Goal: Task Accomplishment & Management: Complete application form

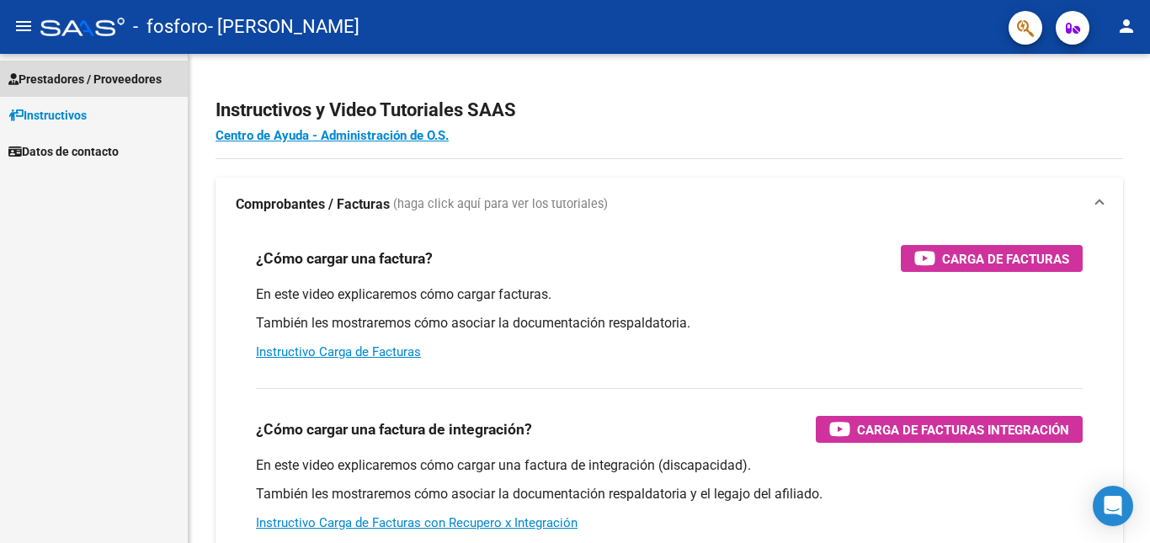
click at [66, 70] on span "Prestadores / Proveedores" at bounding box center [84, 79] width 153 height 19
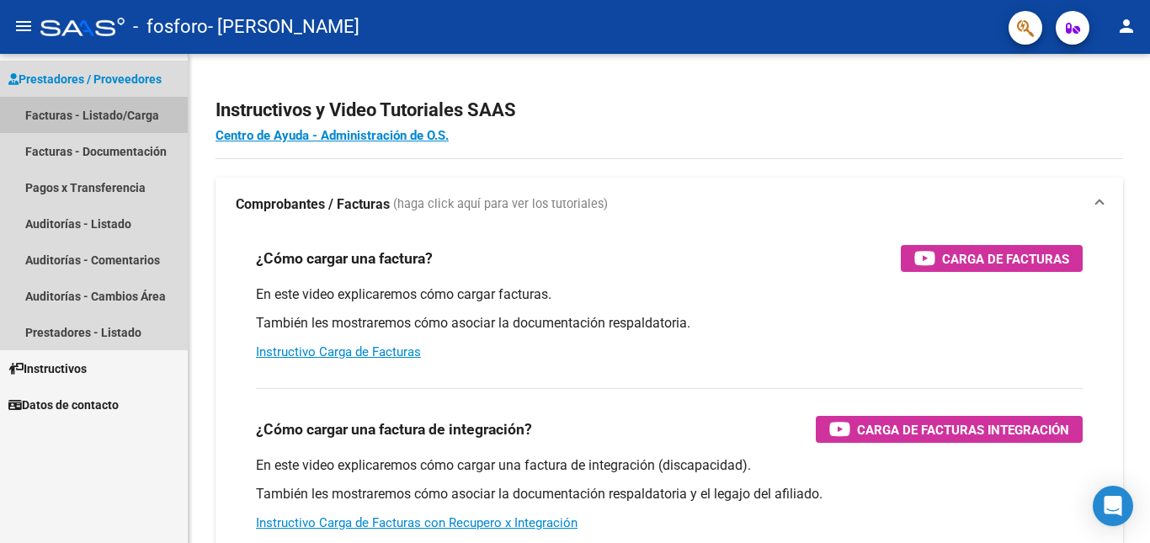
click at [85, 120] on link "Facturas - Listado/Carga" at bounding box center [94, 115] width 188 height 36
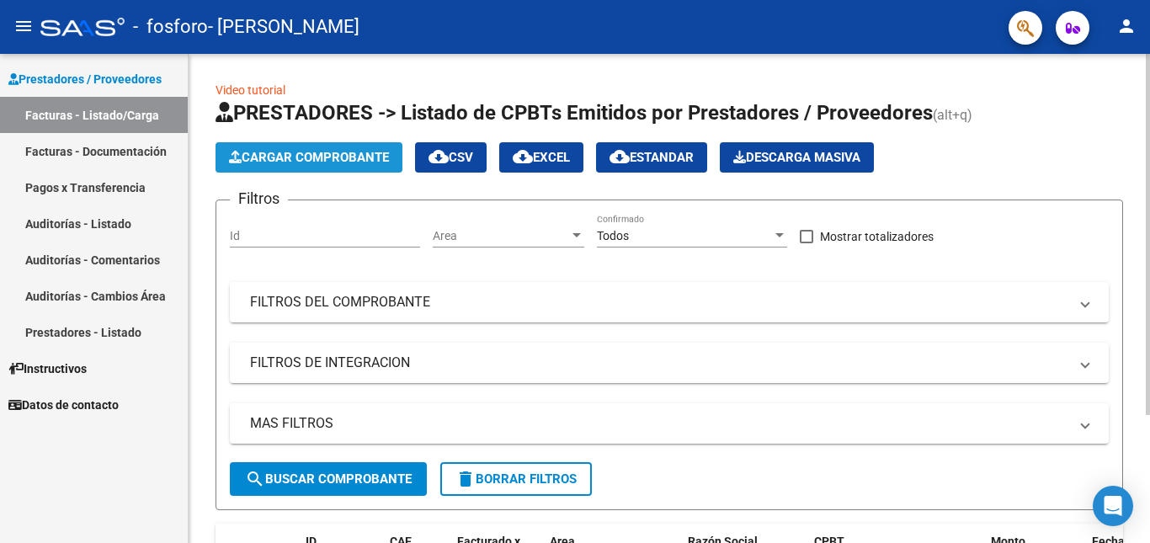
click at [262, 157] on span "Cargar Comprobante" at bounding box center [309, 157] width 160 height 15
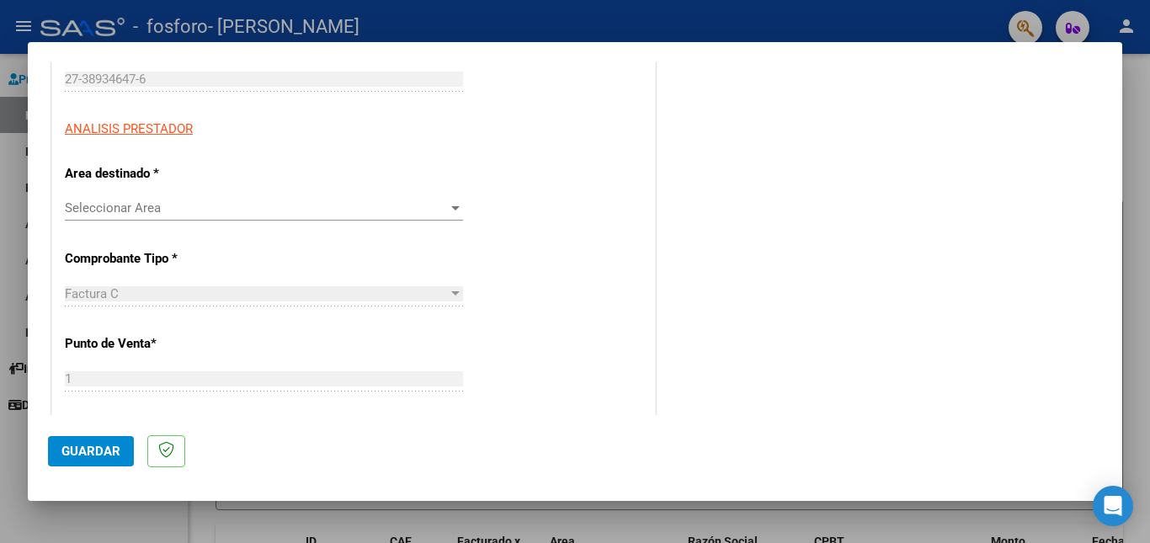
scroll to position [277, 0]
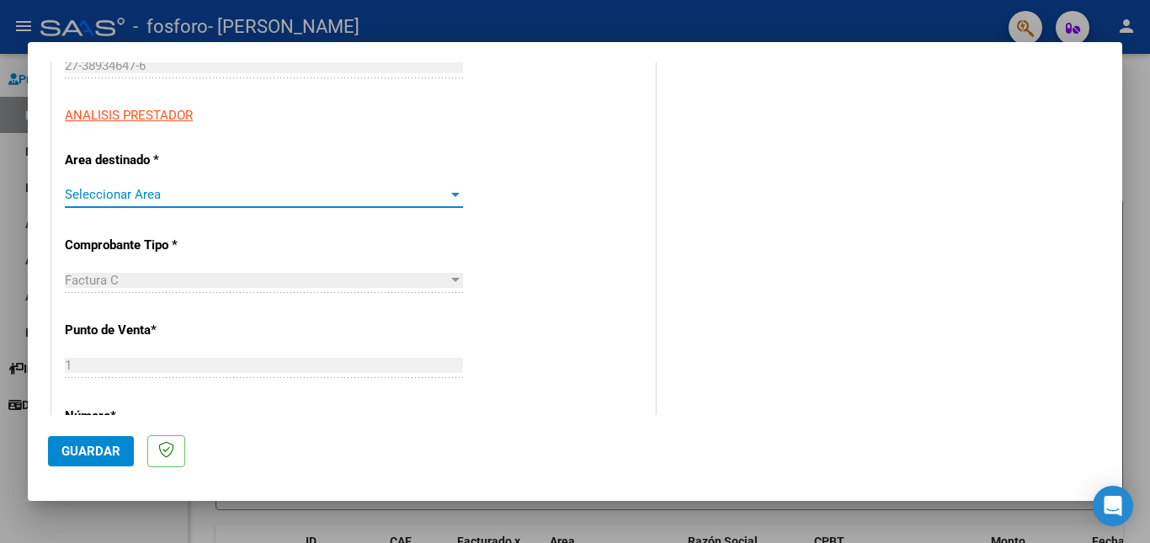
click at [370, 201] on span "Seleccionar Area" at bounding box center [256, 194] width 383 height 15
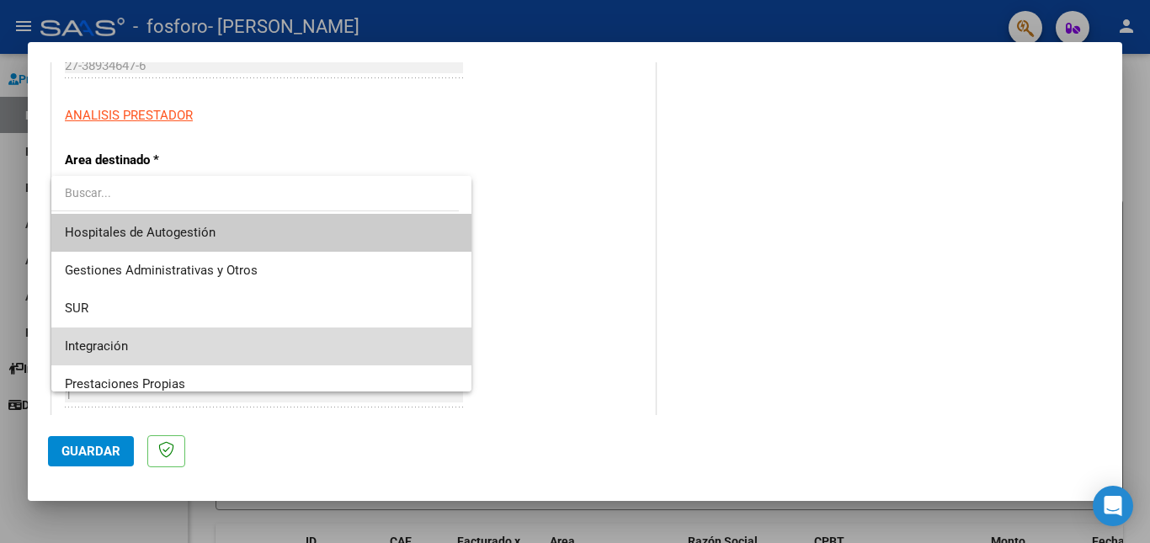
click at [347, 350] on span "Integración" at bounding box center [261, 347] width 393 height 38
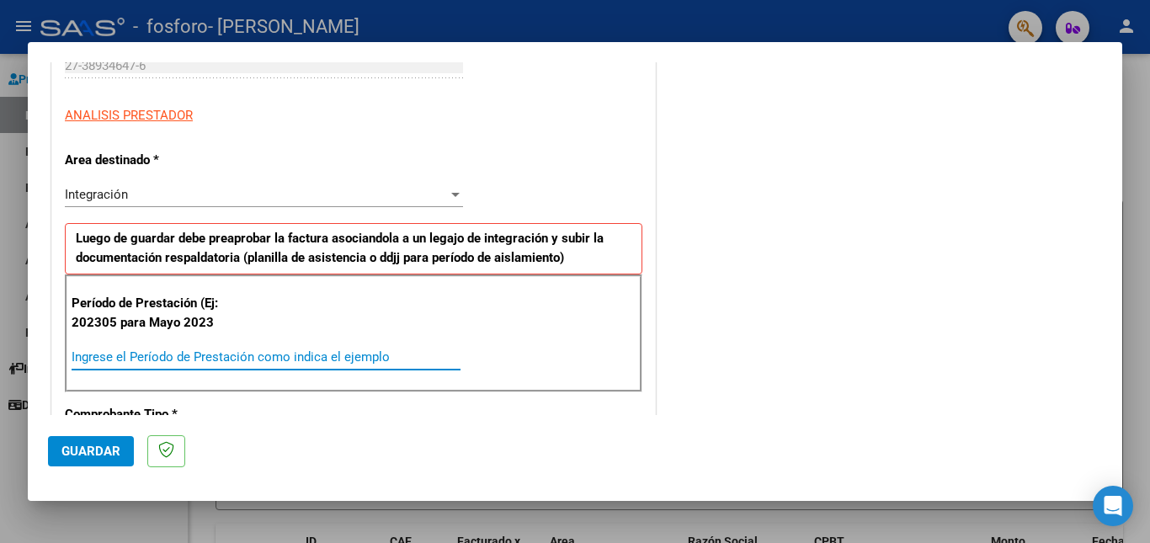
click at [226, 365] on input "Ingrese el Período de Prestación como indica el ejemplo" at bounding box center [266, 356] width 389 height 15
type input "202506"
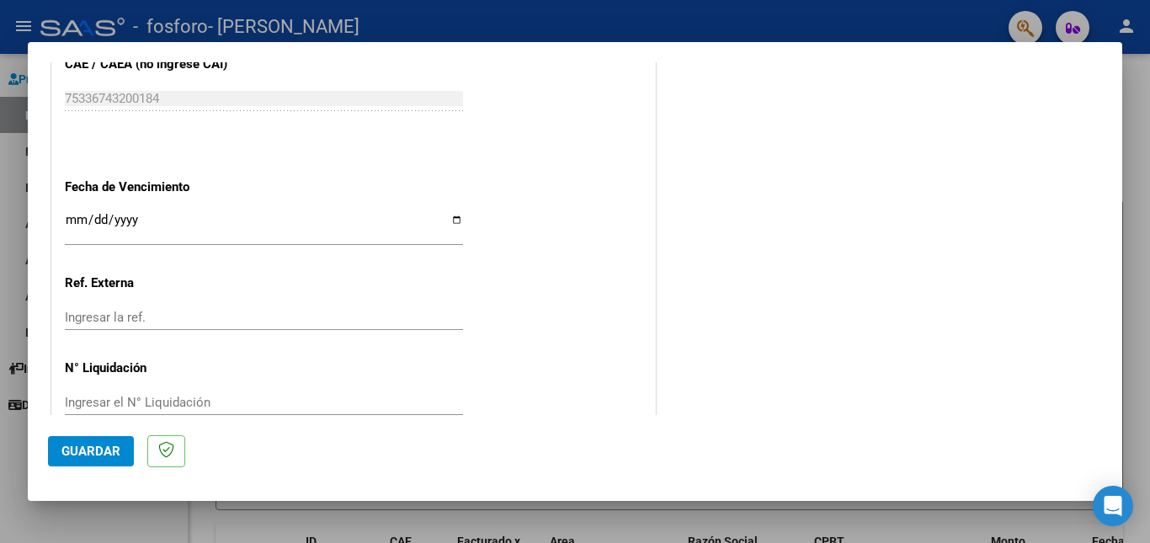
scroll to position [1097, 0]
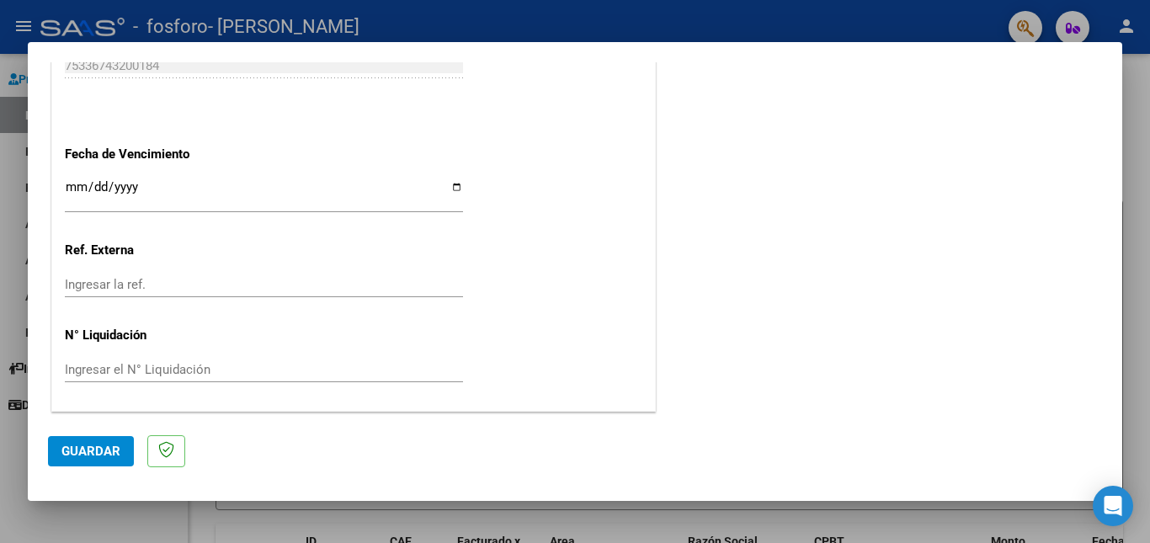
click at [1130, 359] on div at bounding box center [575, 271] width 1150 height 543
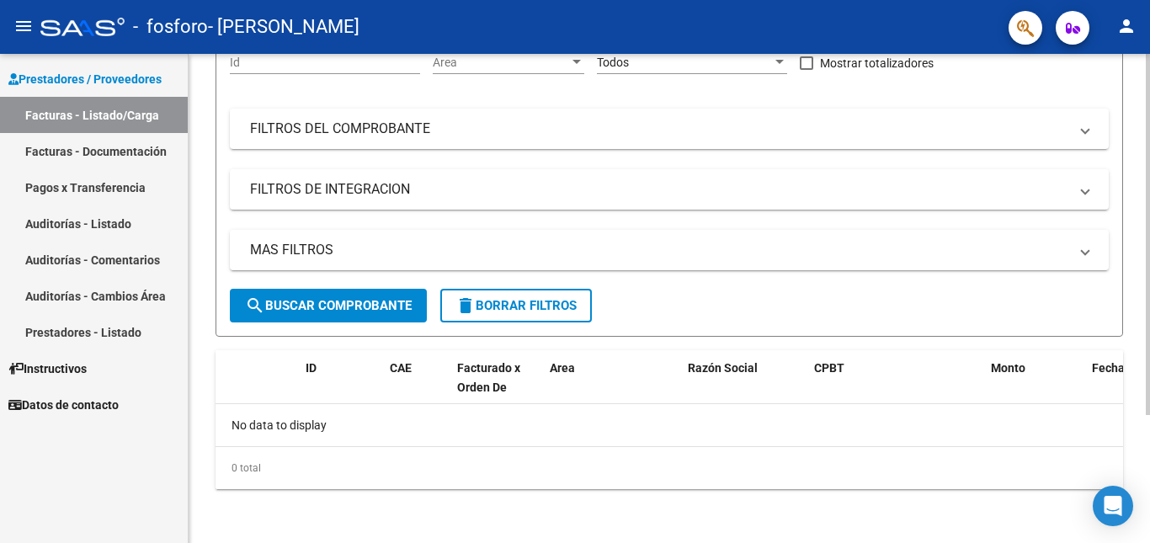
scroll to position [0, 0]
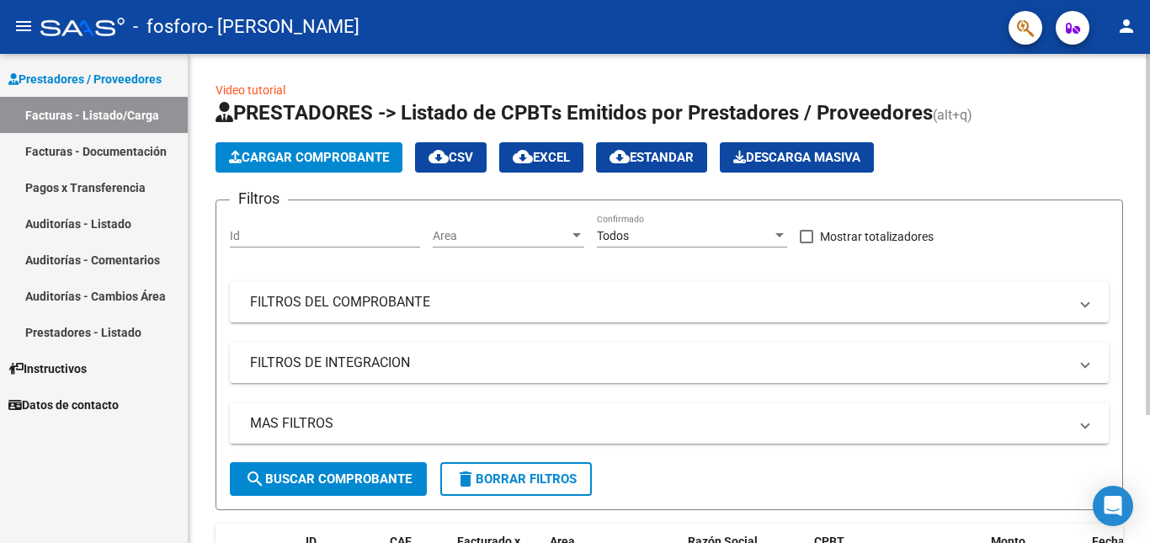
click at [1149, 193] on div at bounding box center [1148, 234] width 4 height 361
click at [349, 169] on button "Cargar Comprobante" at bounding box center [309, 157] width 187 height 30
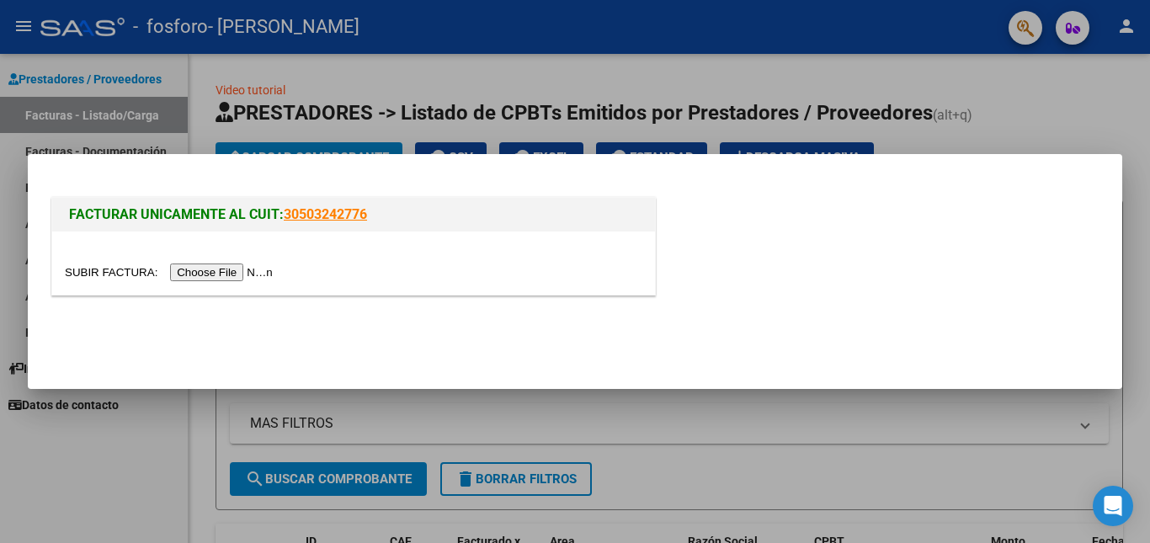
click at [245, 269] on input "file" at bounding box center [171, 273] width 213 height 18
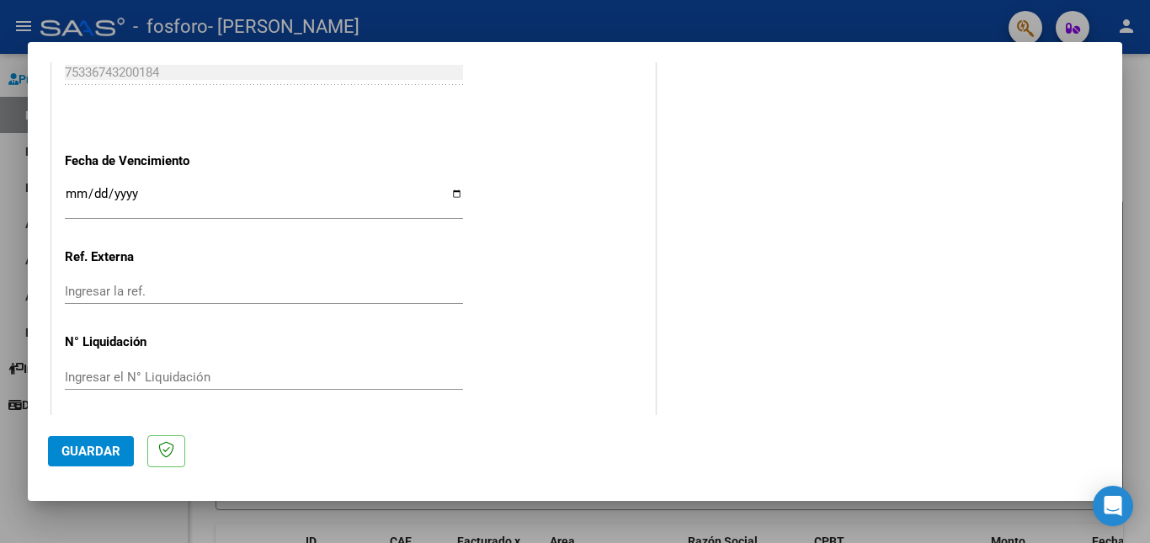
scroll to position [928, 0]
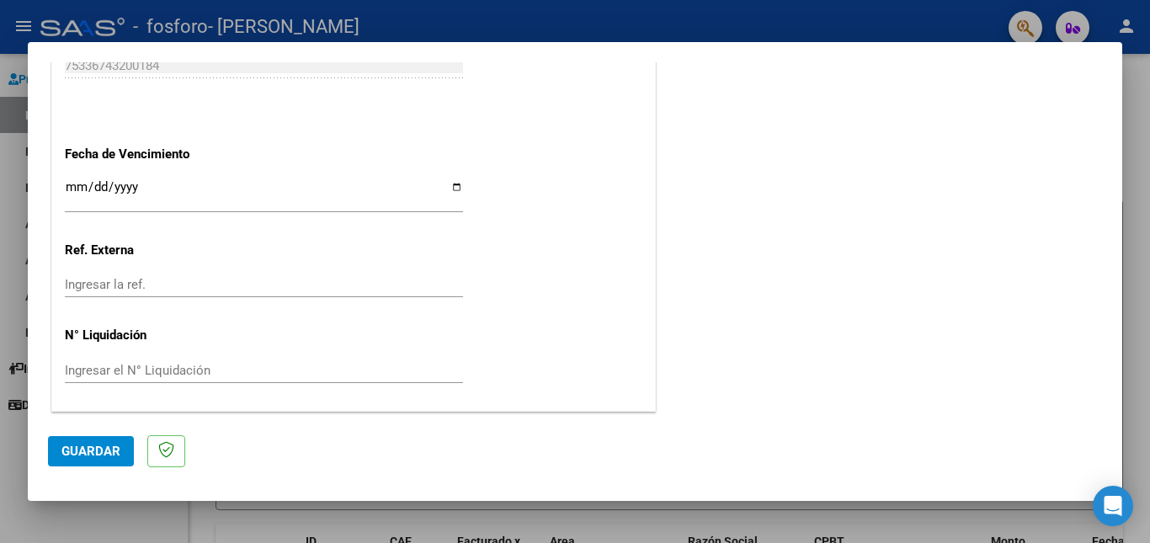
click at [97, 197] on input "Ingresar la fecha" at bounding box center [264, 193] width 398 height 27
click at [376, 277] on input "Ingresar la ref." at bounding box center [264, 284] width 398 height 15
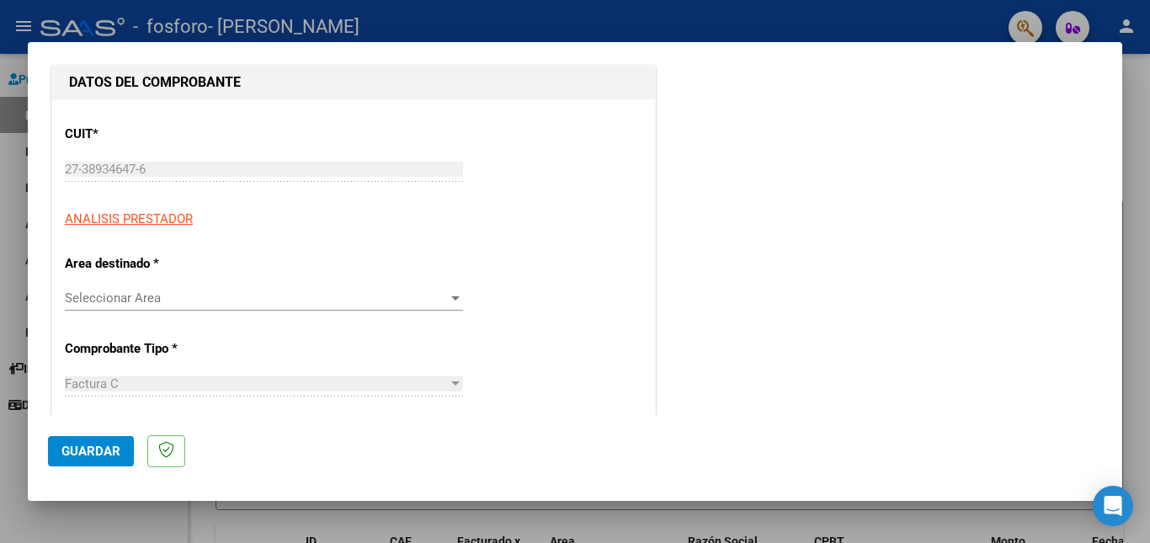
scroll to position [0, 0]
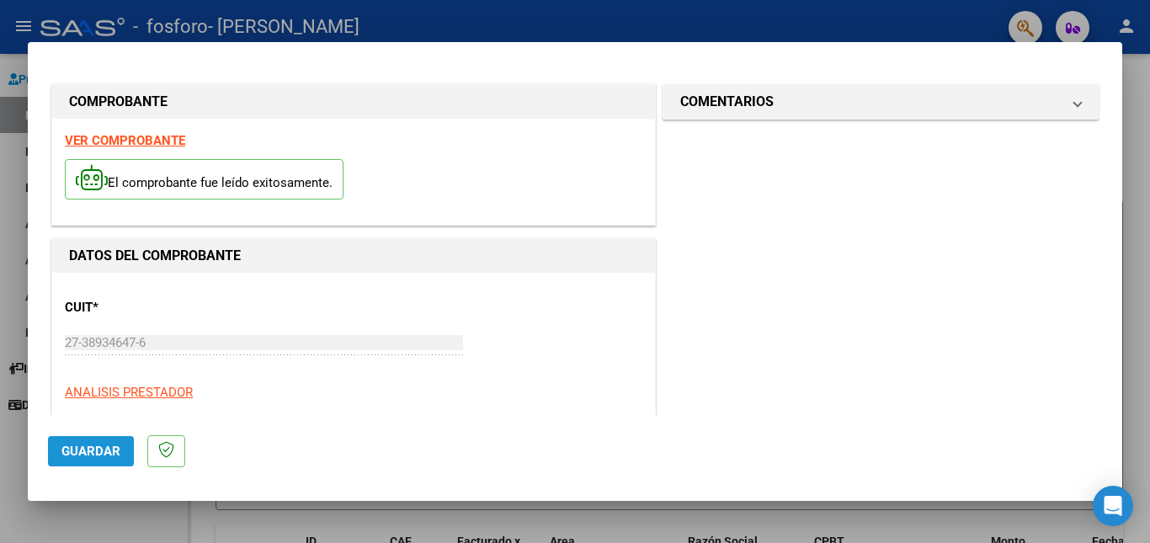
click at [73, 453] on span "Guardar" at bounding box center [90, 451] width 59 height 15
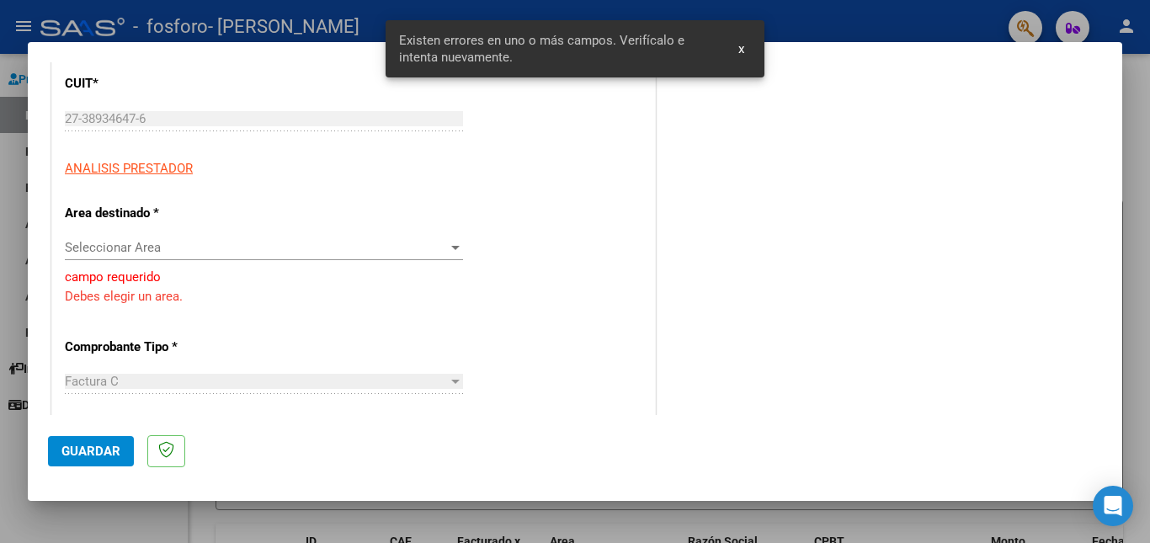
scroll to position [226, 0]
click at [230, 238] on span "Seleccionar Area" at bounding box center [256, 245] width 383 height 15
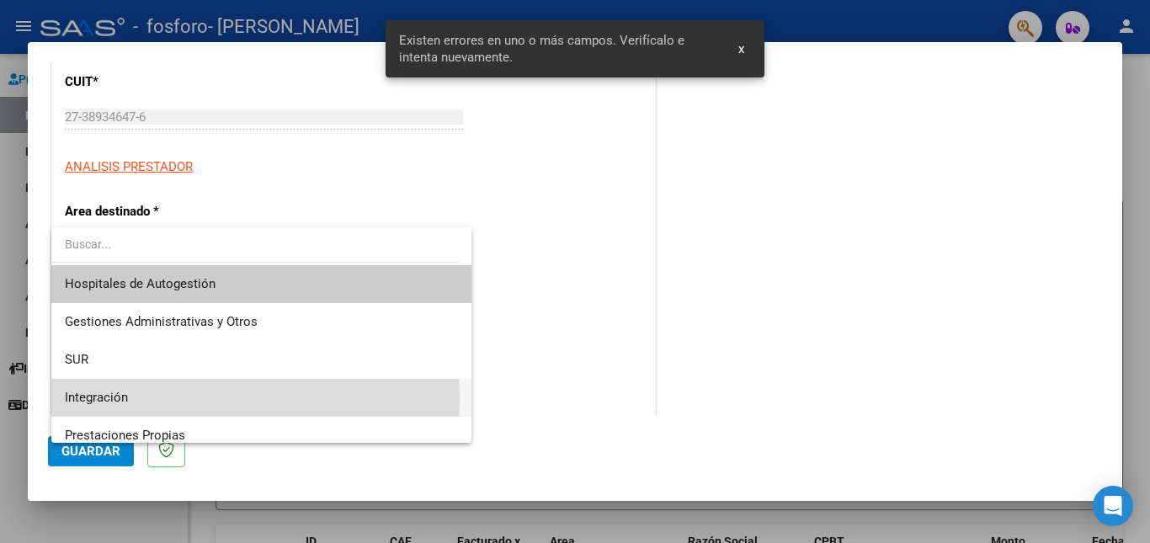
click at [150, 398] on span "Integración" at bounding box center [261, 398] width 393 height 38
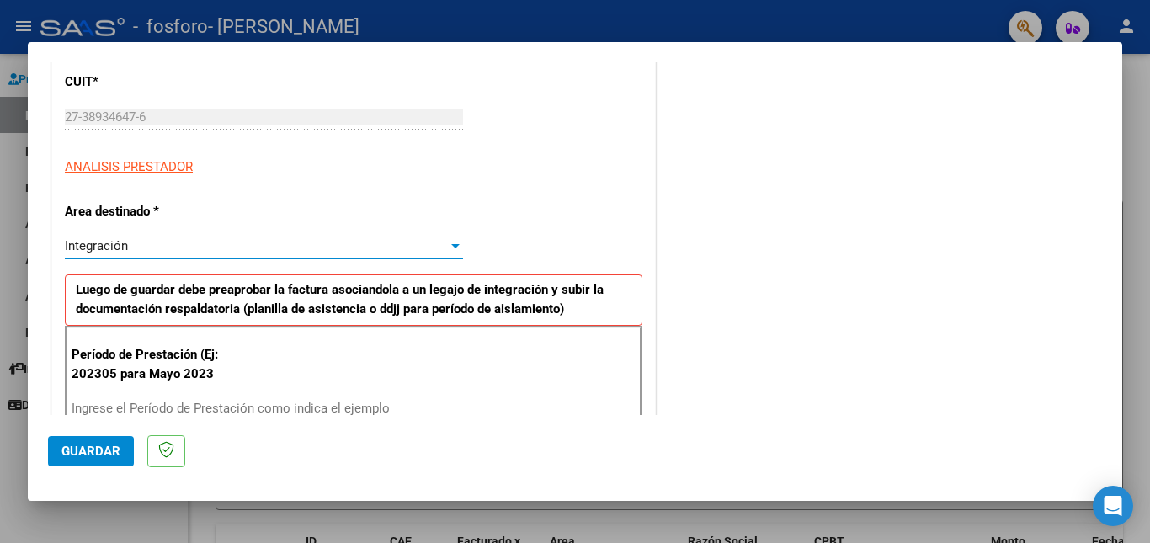
click at [168, 405] on input "Ingrese el Período de Prestación como indica el ejemplo" at bounding box center [266, 408] width 389 height 15
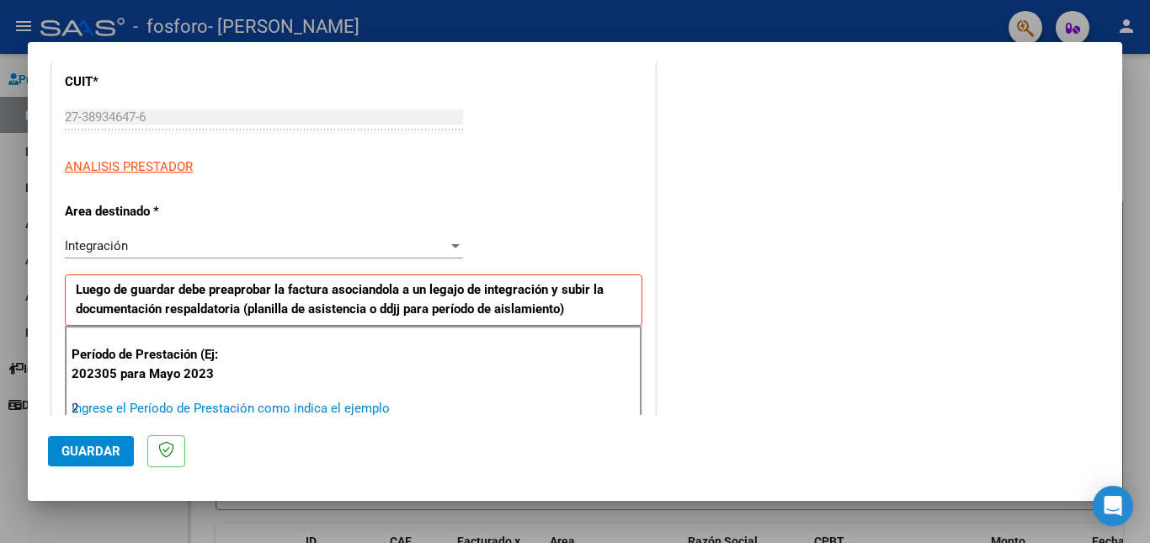
scroll to position [226, 0]
type input "202506"
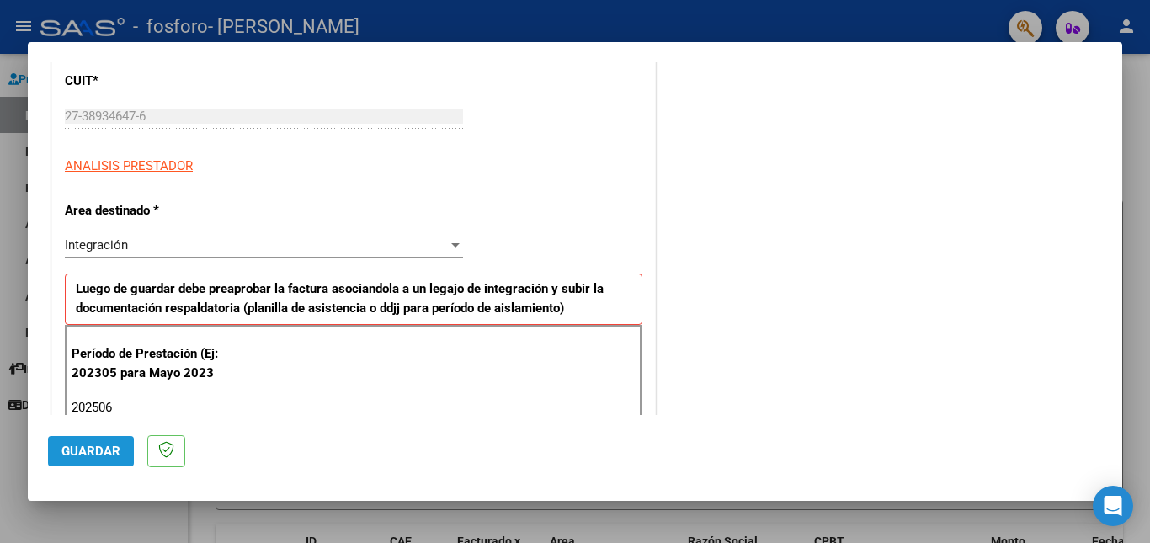
click at [104, 445] on span "Guardar" at bounding box center [90, 451] width 59 height 15
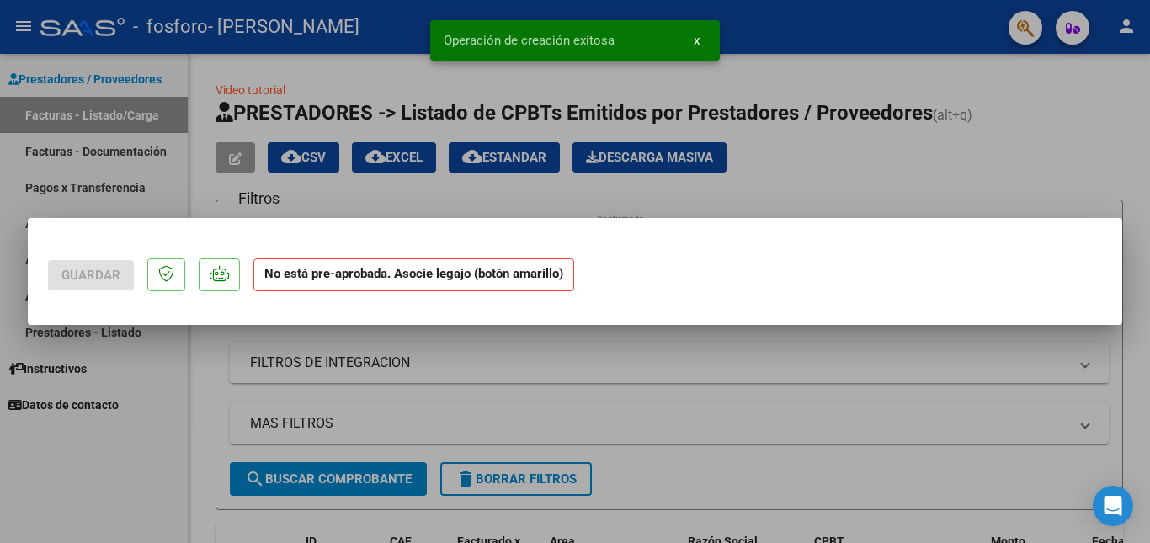
scroll to position [0, 0]
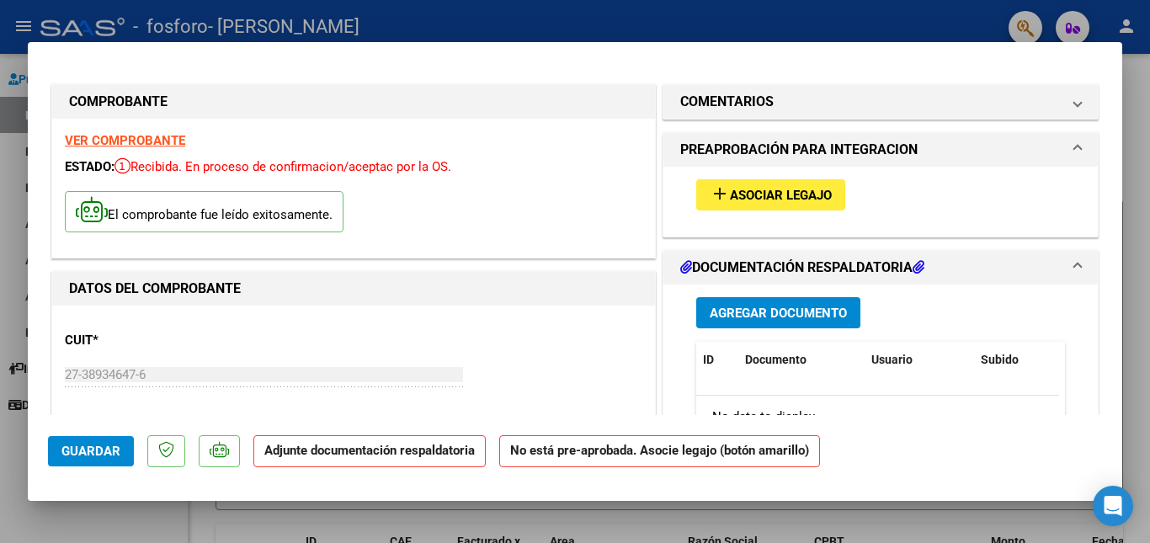
click at [771, 197] on span "Asociar Legajo" at bounding box center [781, 195] width 102 height 15
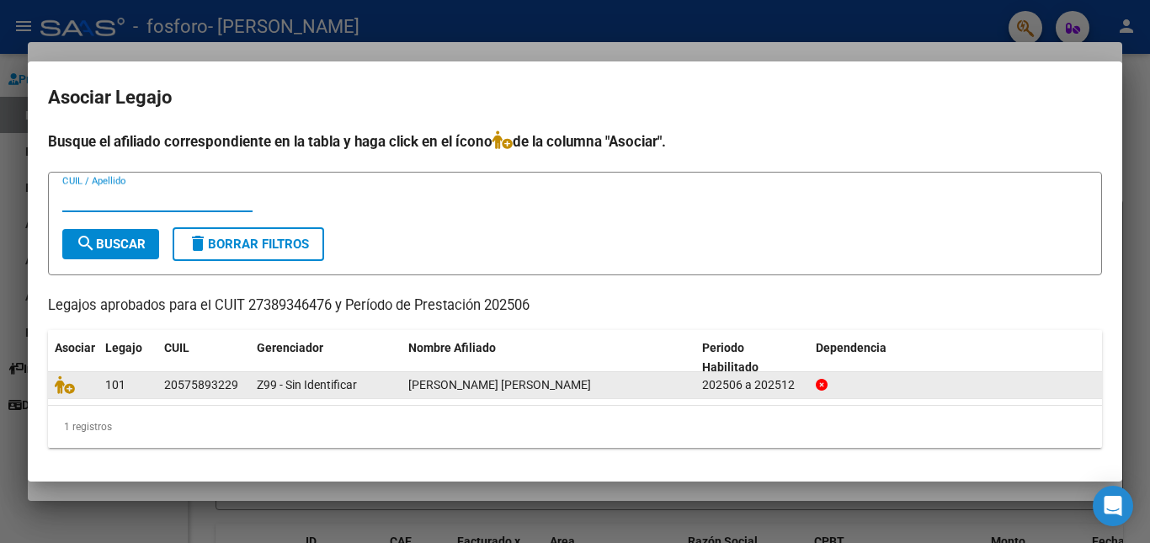
click at [765, 388] on div "202506 a 202512" at bounding box center [752, 385] width 100 height 19
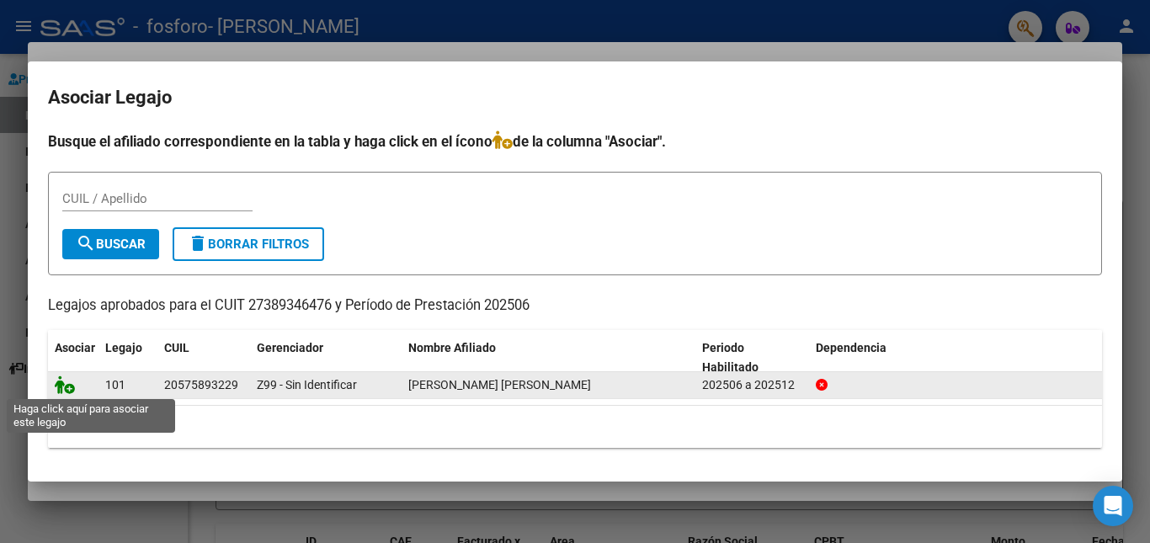
click at [64, 389] on icon at bounding box center [65, 385] width 20 height 19
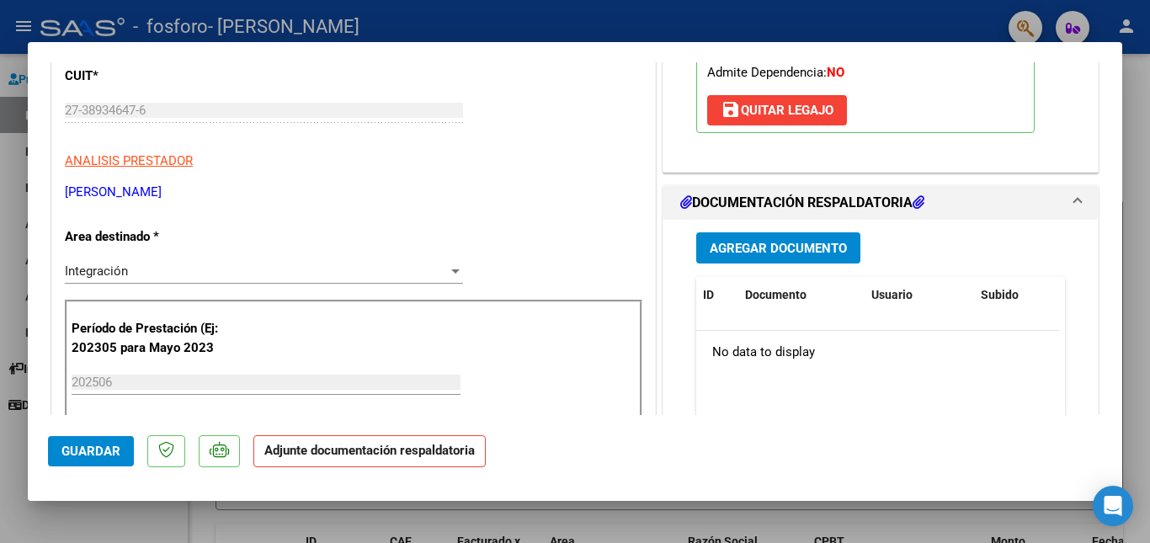
scroll to position [272, 0]
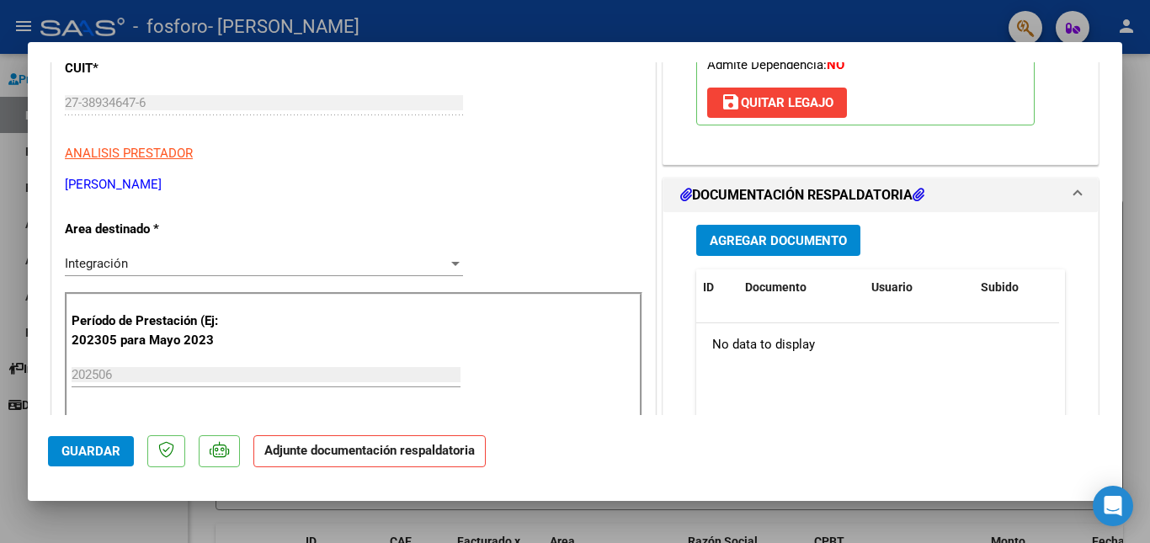
click at [823, 238] on span "Agregar Documento" at bounding box center [778, 240] width 137 height 15
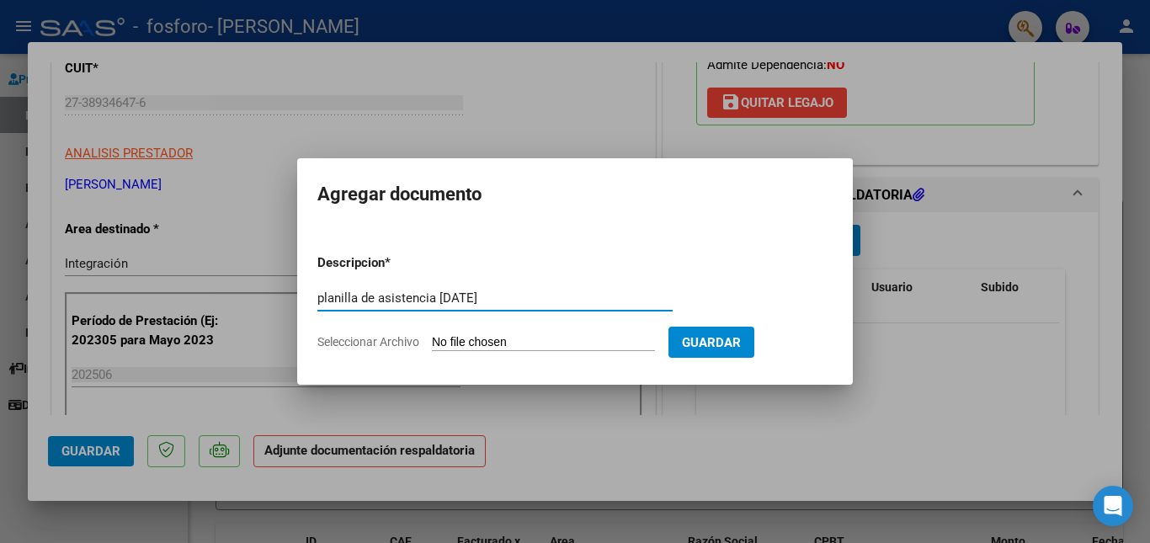
type input "planilla de asistencia [DATE]"
click at [538, 345] on input "Seleccionar Archivo" at bounding box center [543, 343] width 223 height 16
click at [386, 345] on span "Seleccionar Archivo" at bounding box center [368, 341] width 102 height 13
click at [432, 345] on input "Seleccionar Archivo" at bounding box center [543, 343] width 223 height 16
type input "C:\fakepath\asistencia [PERSON_NAME].pdf"
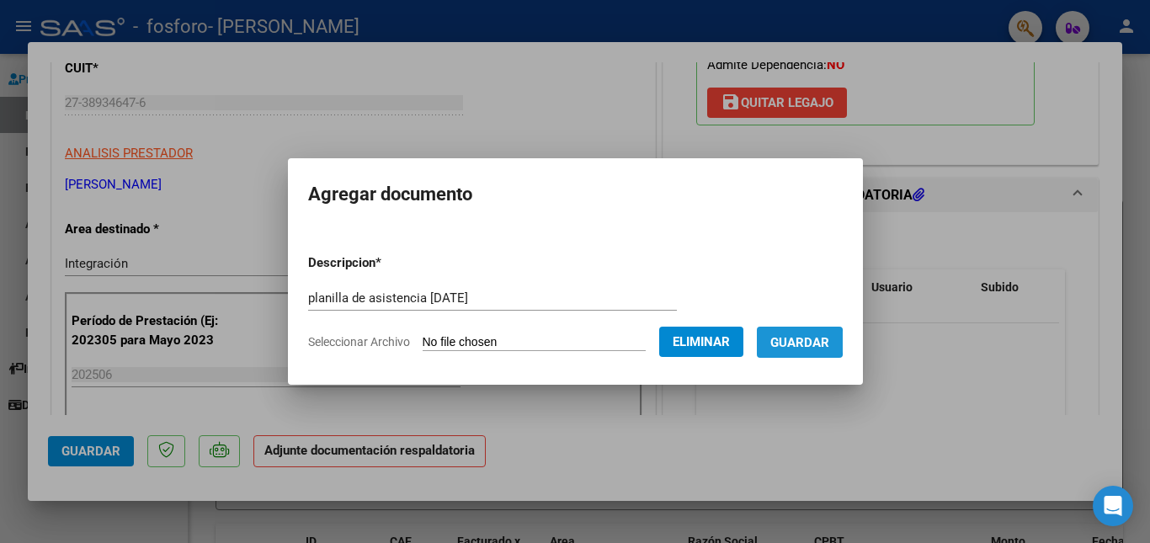
click at [810, 342] on span "Guardar" at bounding box center [799, 342] width 59 height 15
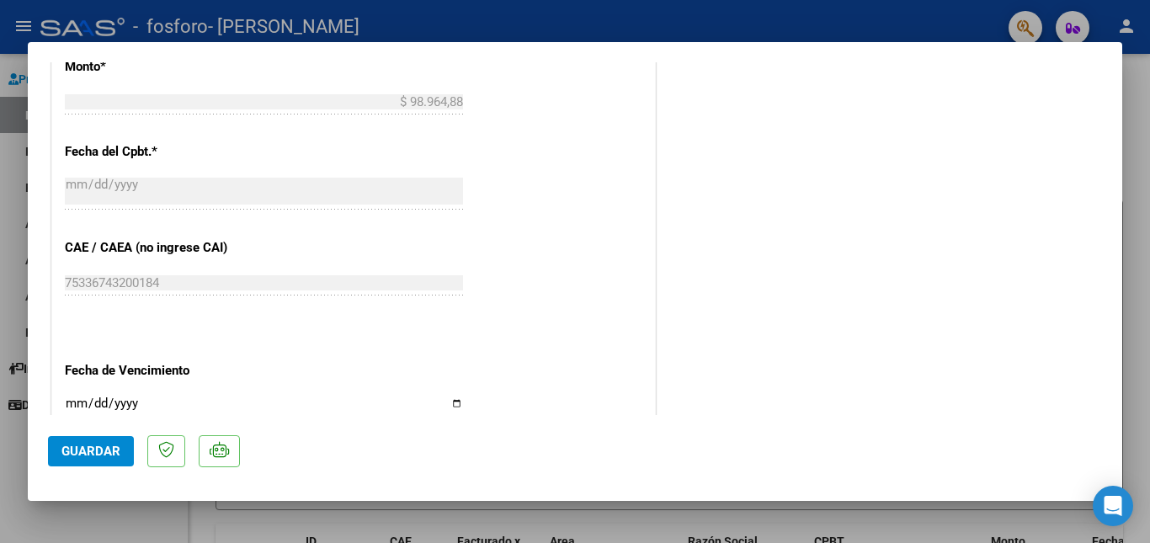
scroll to position [1154, 0]
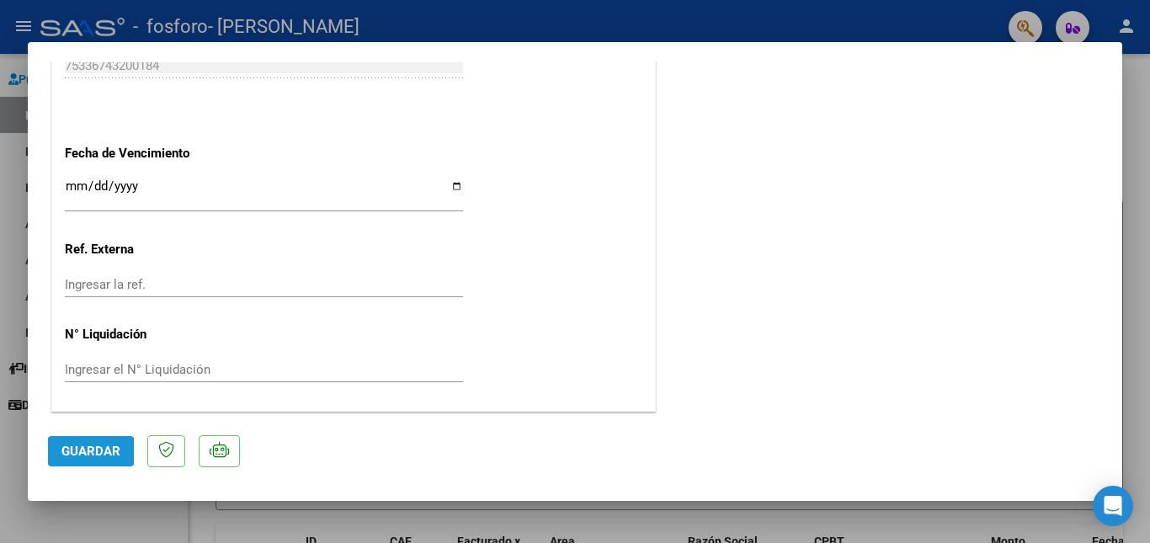
click at [93, 450] on span "Guardar" at bounding box center [90, 451] width 59 height 15
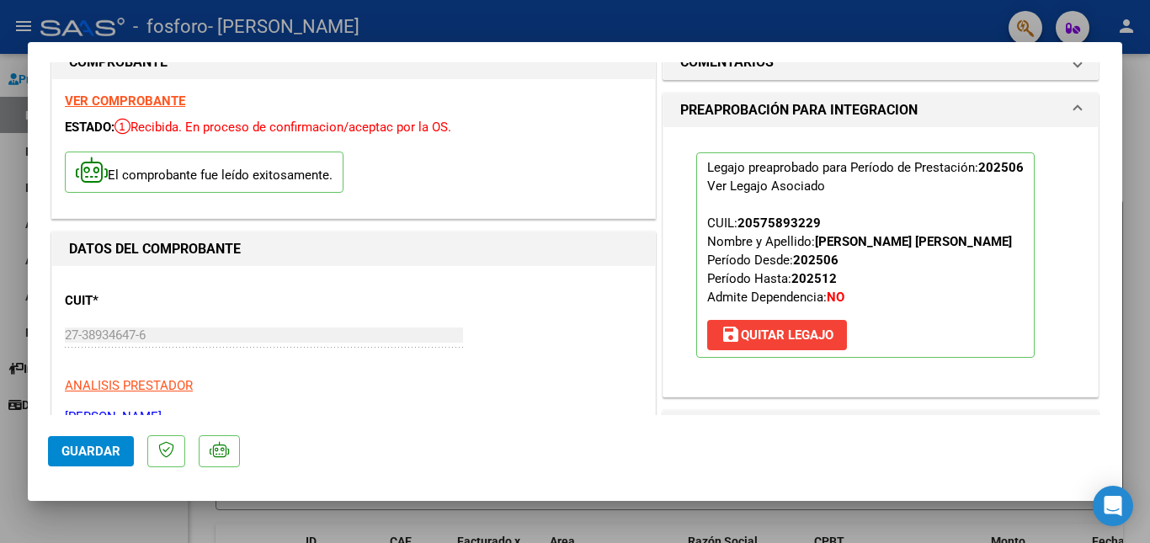
scroll to position [0, 0]
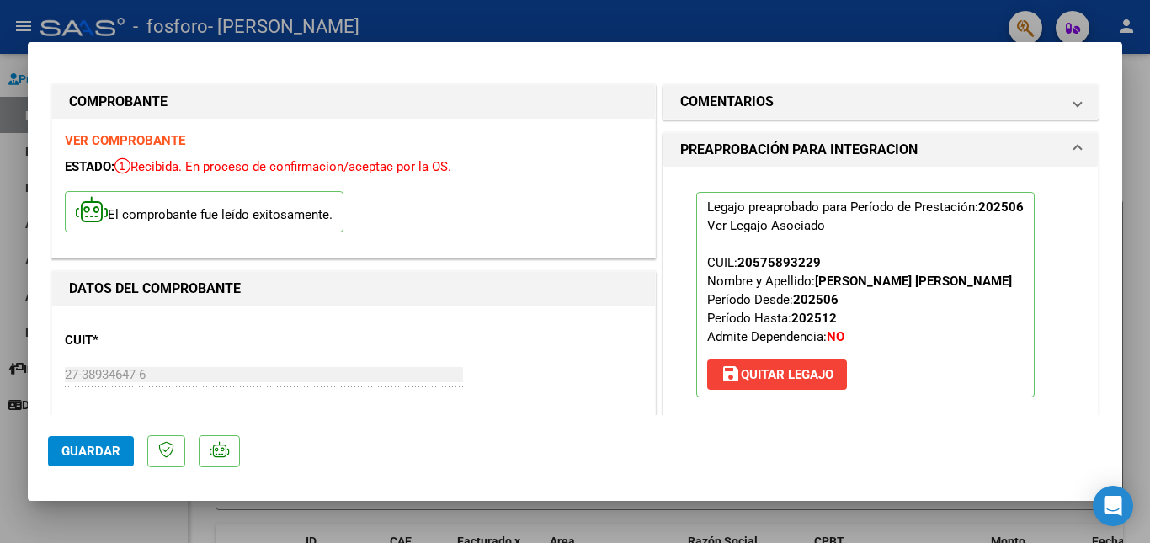
click at [12, 271] on div at bounding box center [575, 271] width 1150 height 543
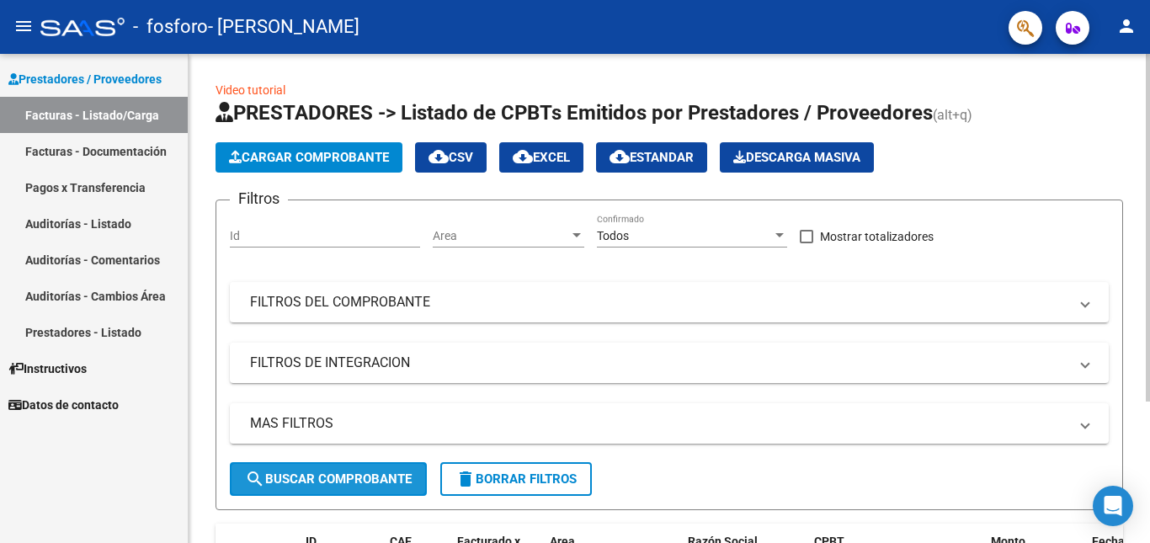
click at [397, 485] on span "search Buscar Comprobante" at bounding box center [328, 478] width 167 height 15
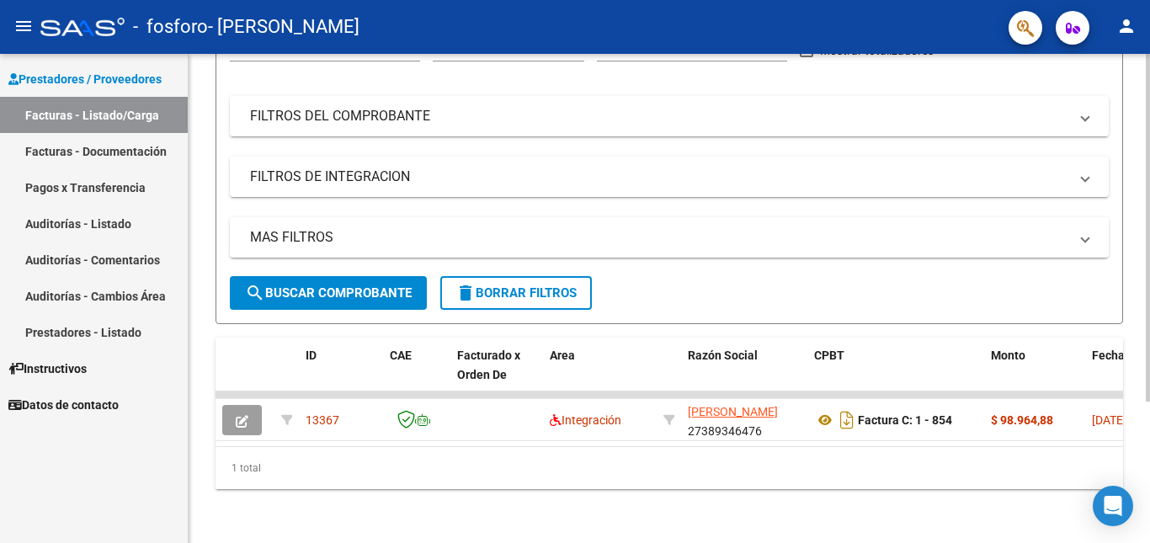
click at [1149, 504] on div at bounding box center [1148, 298] width 4 height 489
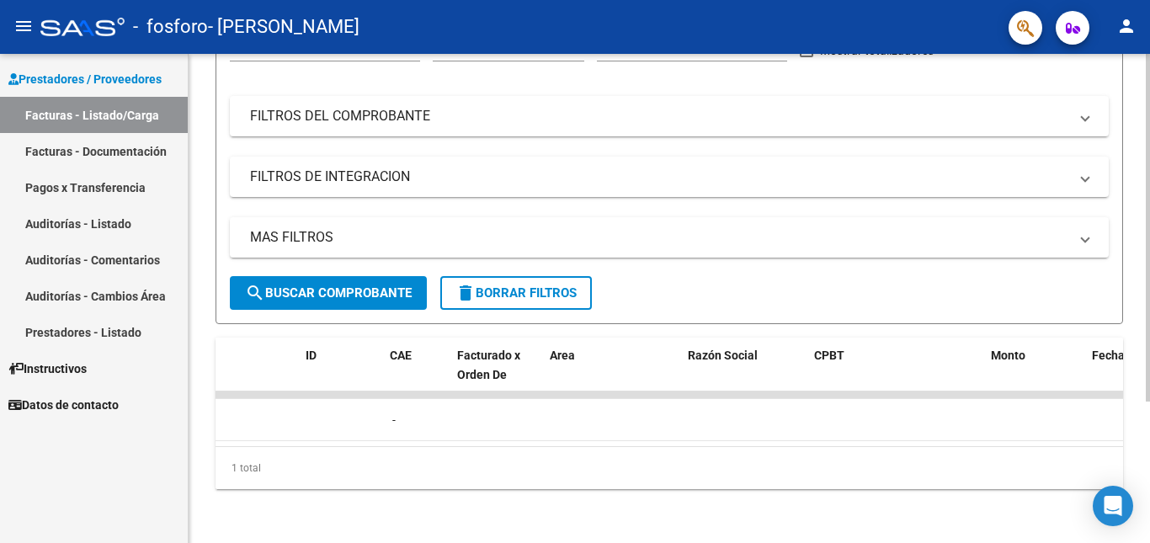
scroll to position [0, 0]
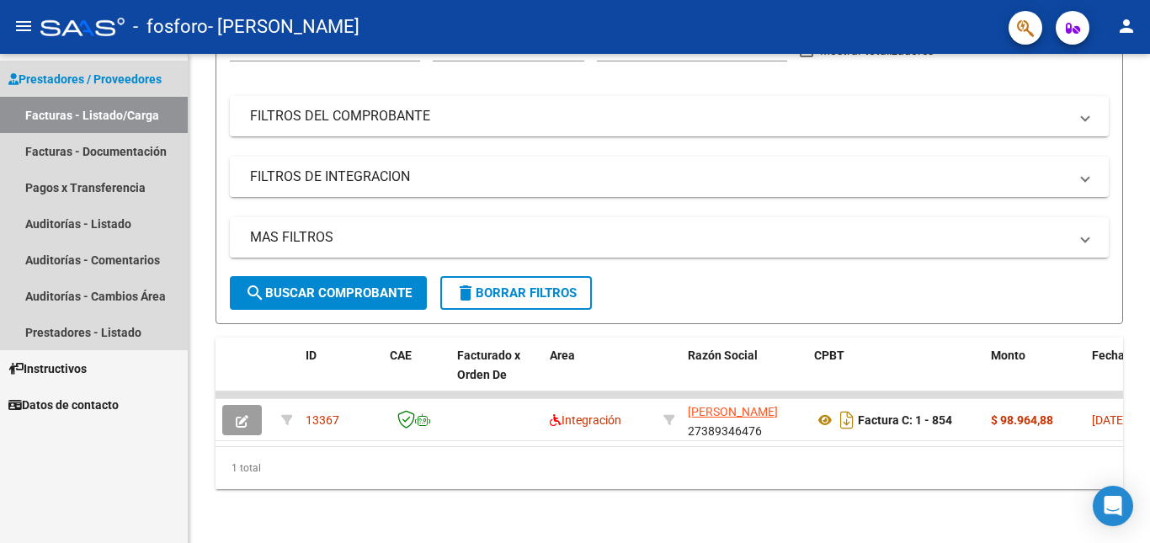
click at [136, 107] on link "Facturas - Listado/Carga" at bounding box center [94, 115] width 188 height 36
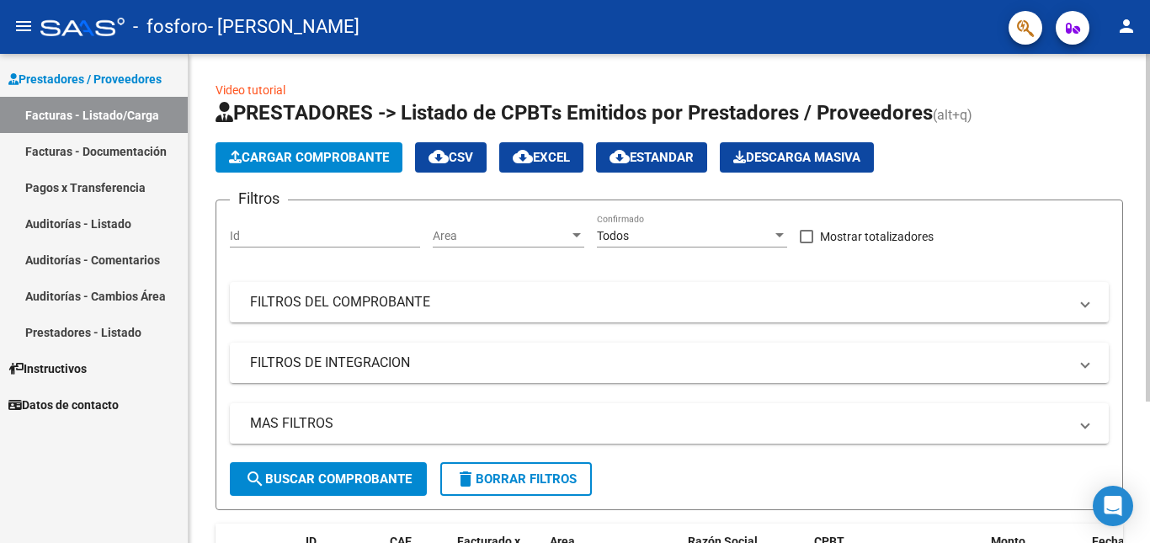
click at [1149, 63] on div at bounding box center [1148, 298] width 4 height 489
click at [1149, 63] on div at bounding box center [1148, 228] width 4 height 348
click at [334, 167] on button "Cargar Comprobante" at bounding box center [309, 157] width 187 height 30
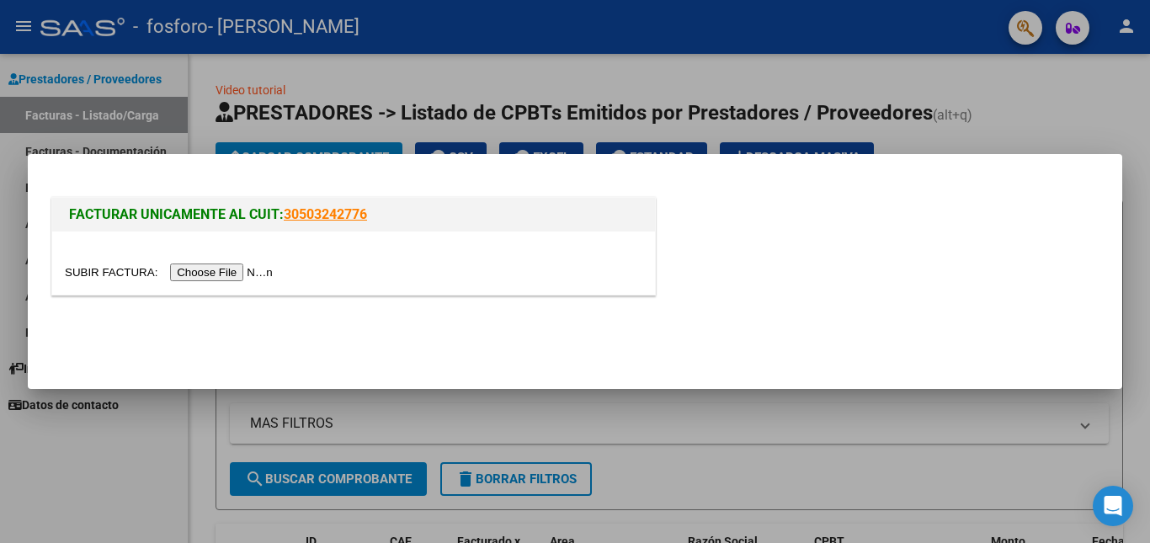
click at [210, 270] on input "file" at bounding box center [171, 273] width 213 height 18
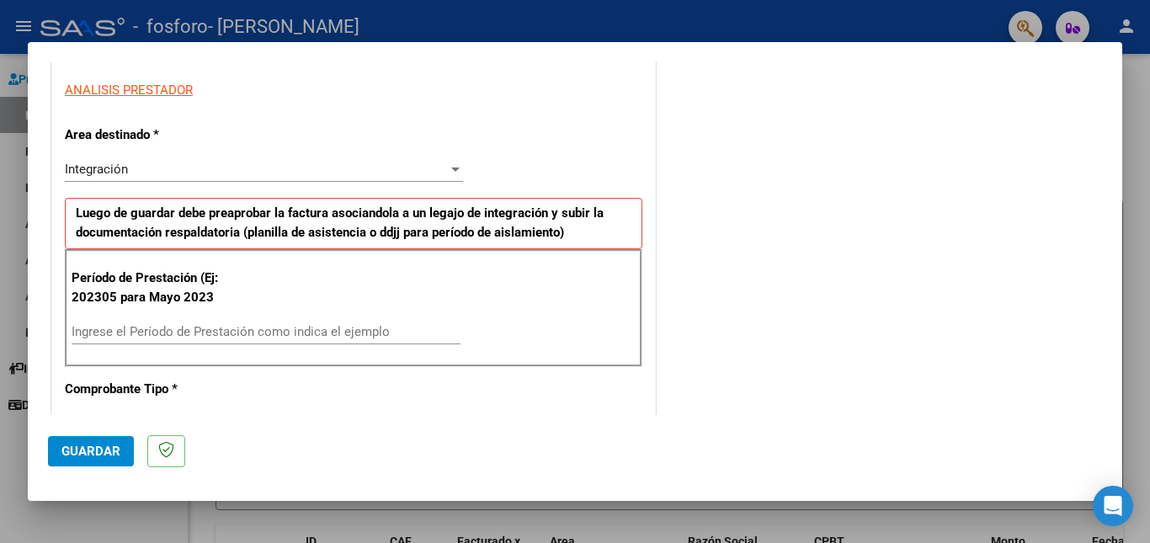
scroll to position [306, 0]
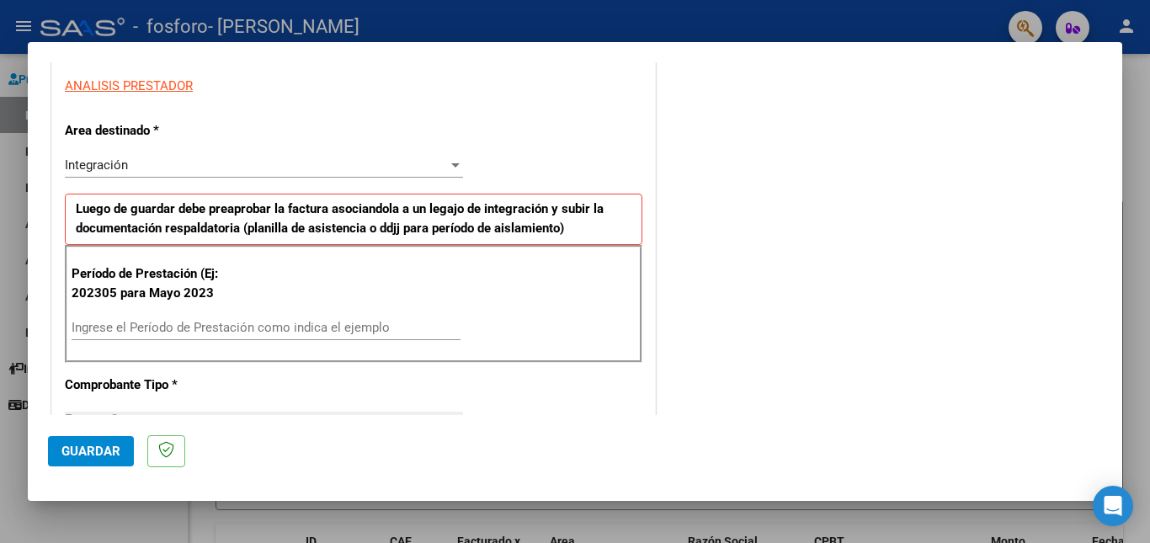
click at [331, 323] on input "Ingrese el Período de Prestación como indica el ejemplo" at bounding box center [266, 327] width 389 height 15
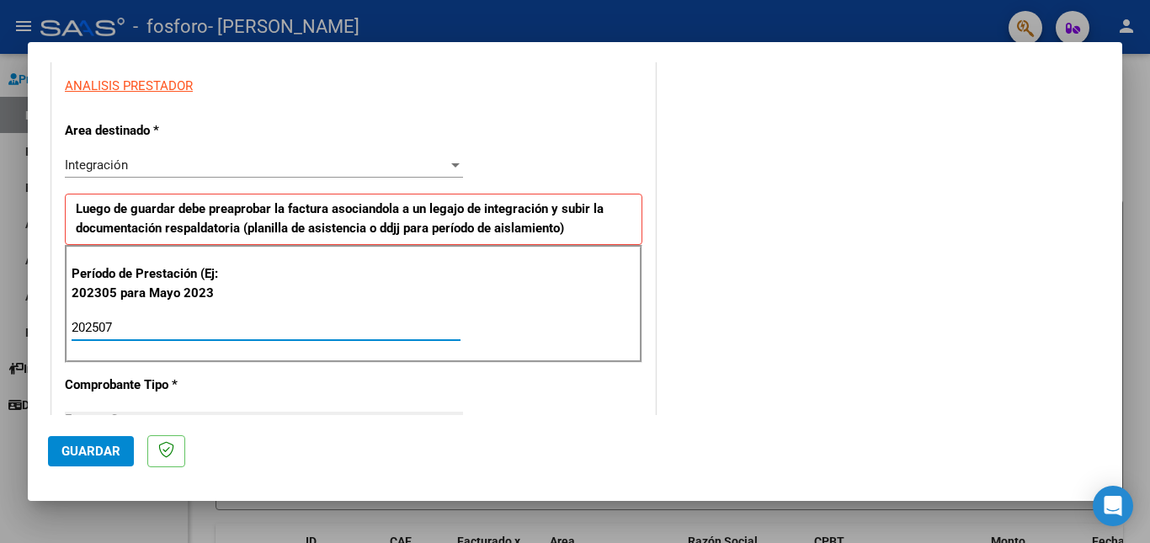
type input "202507"
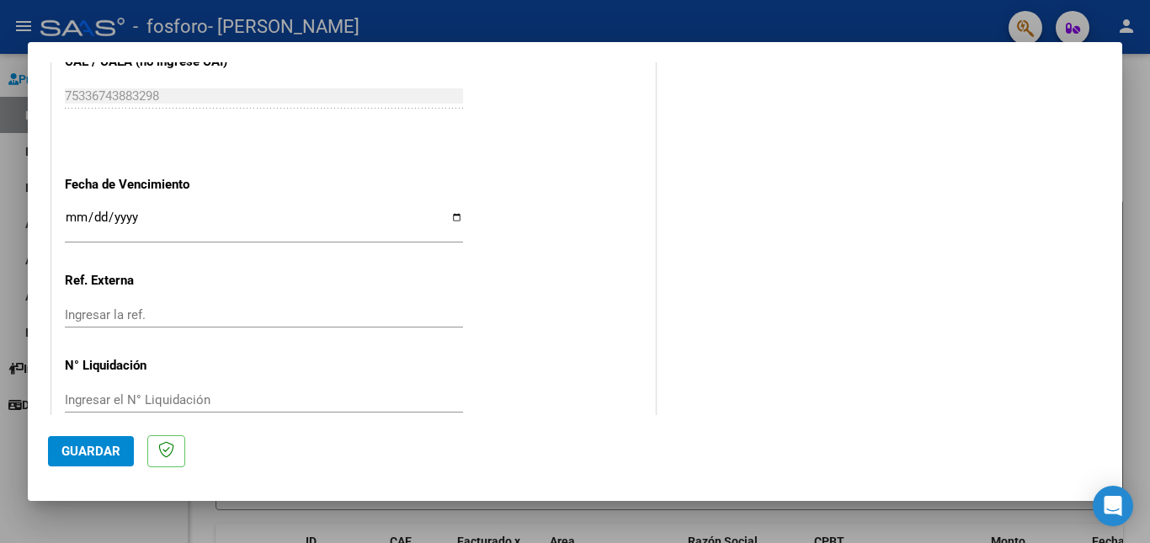
scroll to position [1097, 0]
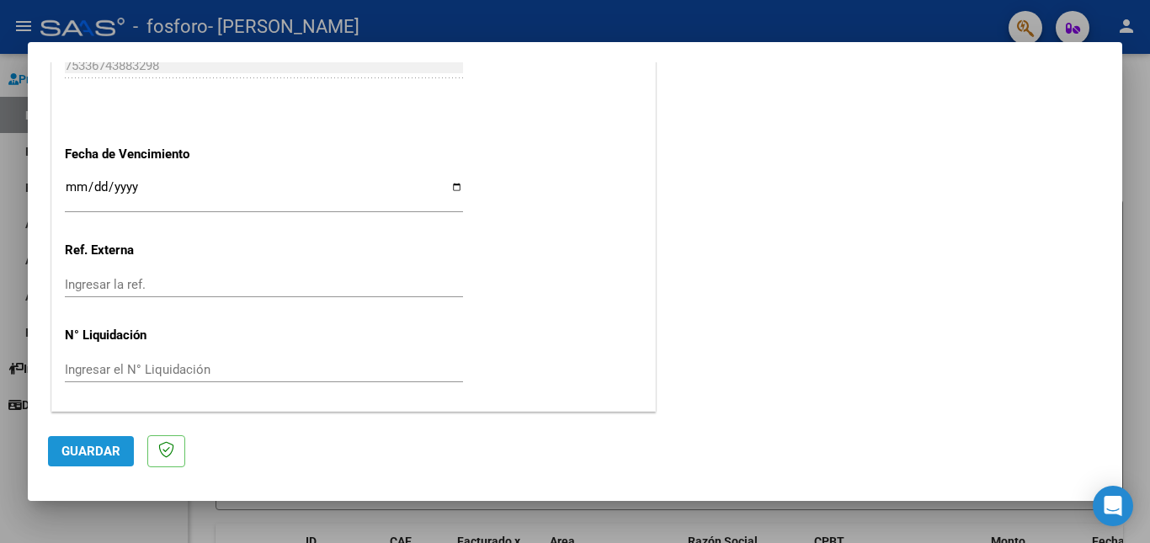
click at [93, 454] on span "Guardar" at bounding box center [90, 451] width 59 height 15
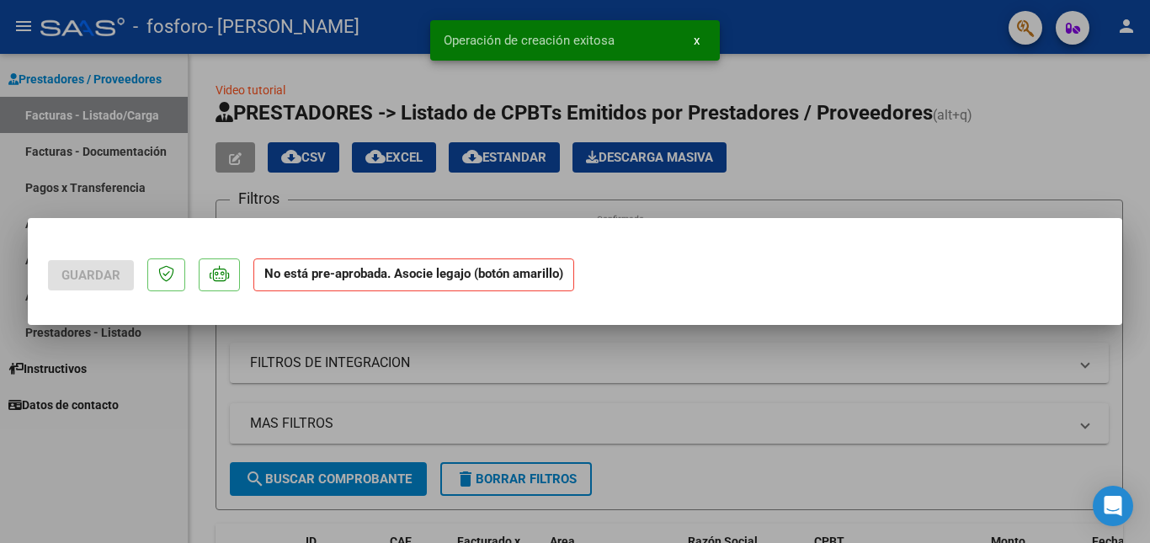
scroll to position [0, 0]
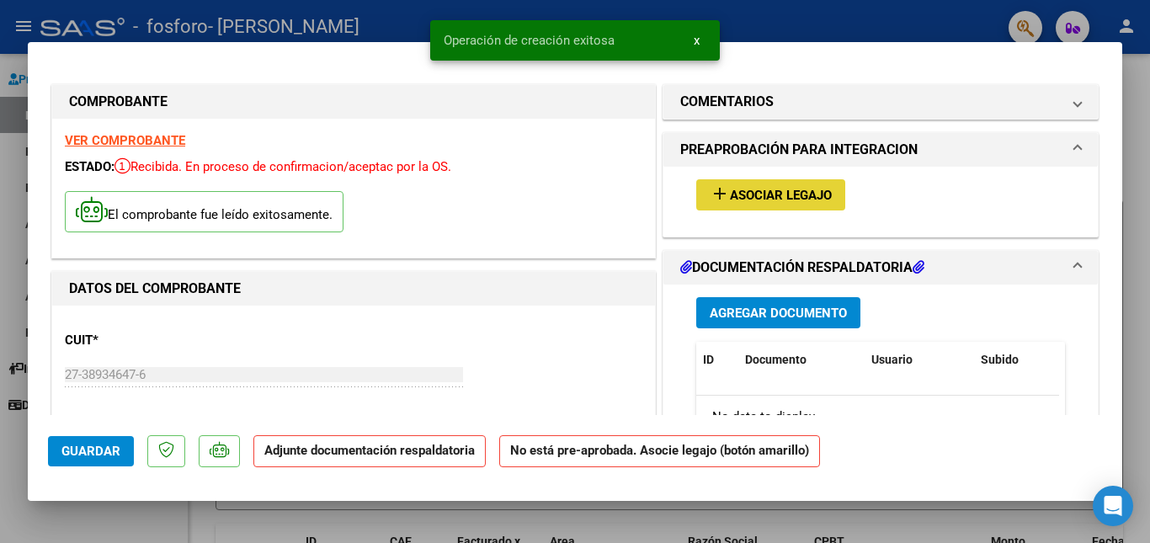
click at [812, 193] on span "Asociar Legajo" at bounding box center [781, 195] width 102 height 15
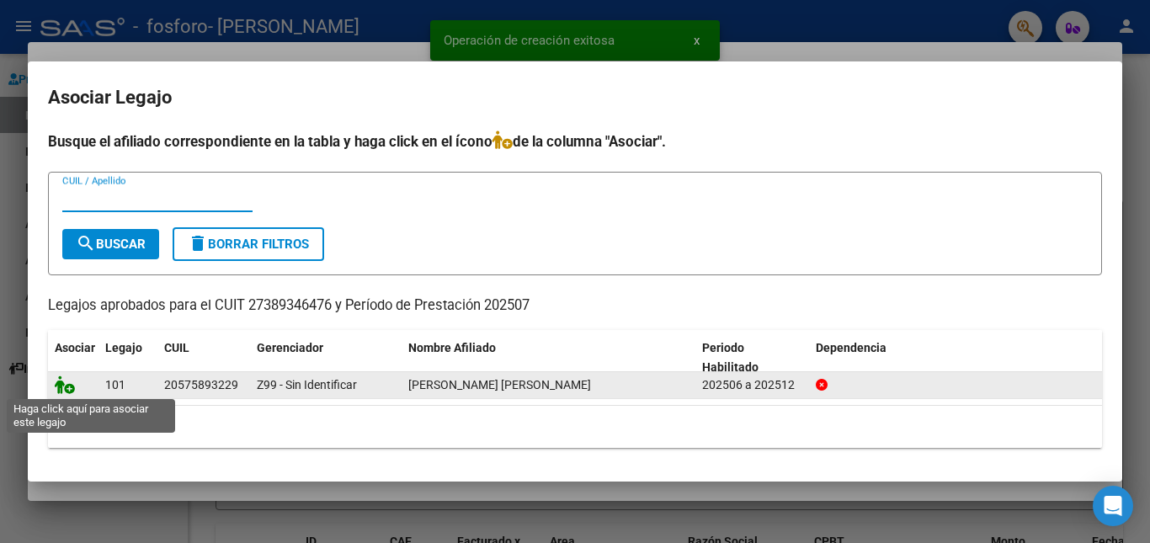
click at [61, 384] on icon at bounding box center [65, 385] width 20 height 19
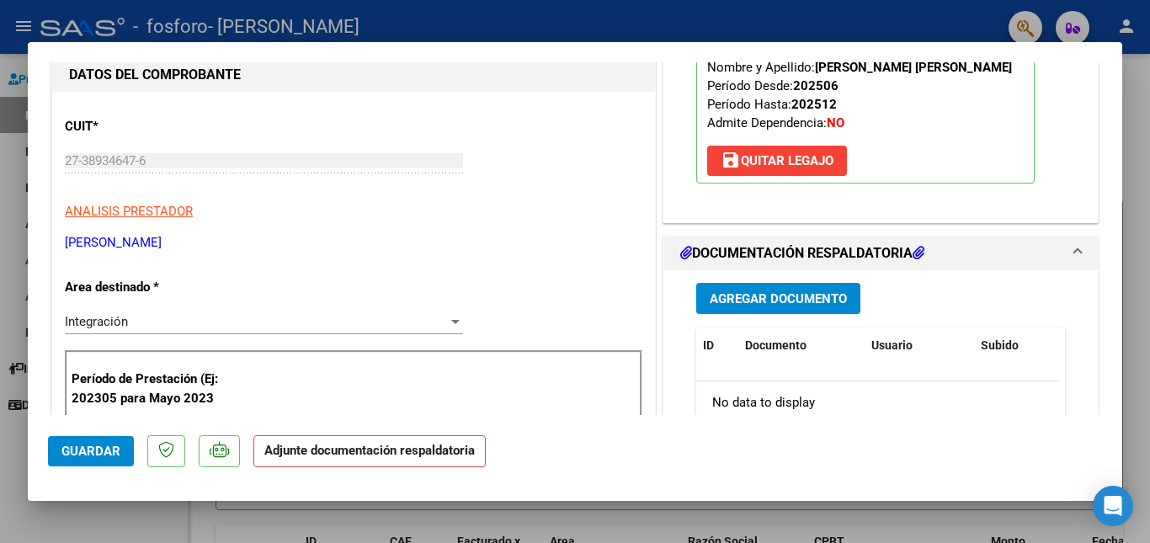
scroll to position [236, 0]
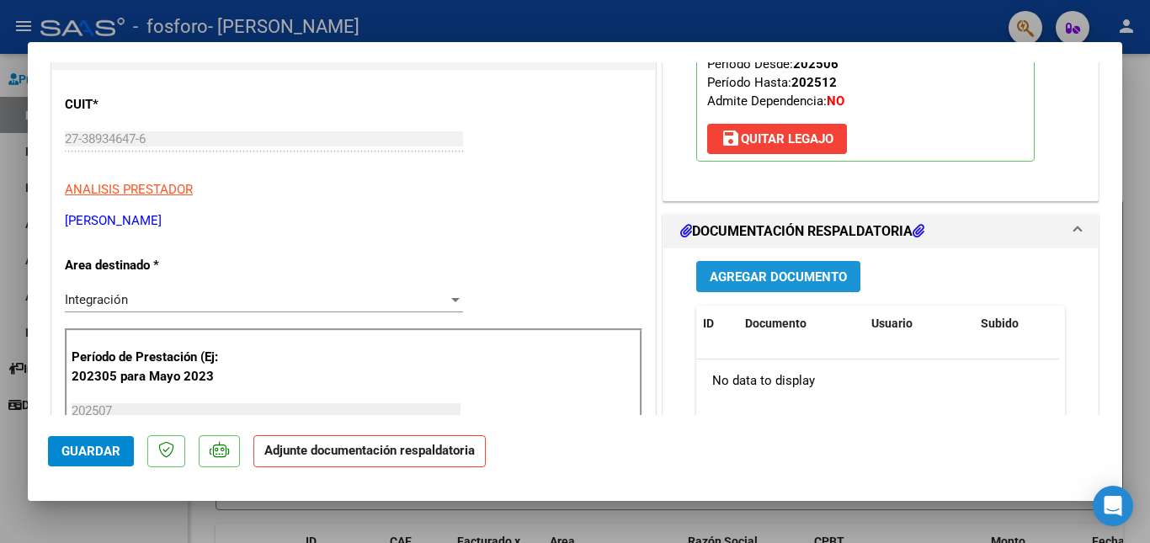
click at [734, 269] on span "Agregar Documento" at bounding box center [778, 276] width 137 height 15
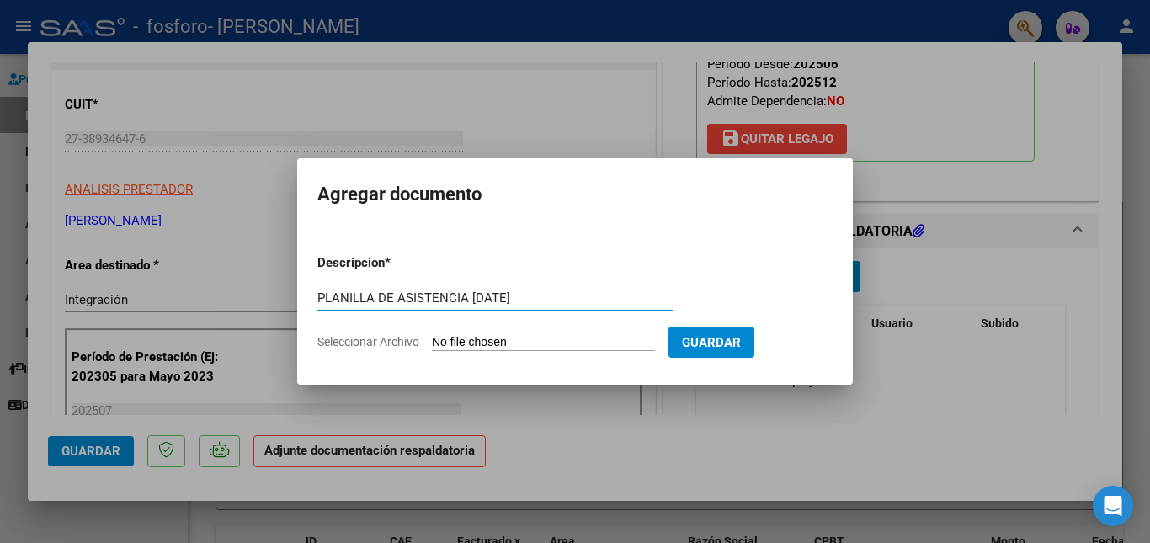
type input "PLANILLA DE ASISTENCIA [DATE]"
click at [559, 344] on input "Seleccionar Archivo" at bounding box center [543, 343] width 223 height 16
type input "C:\fakepath\[PERSON_NAME] asistencia JULIO.pdf"
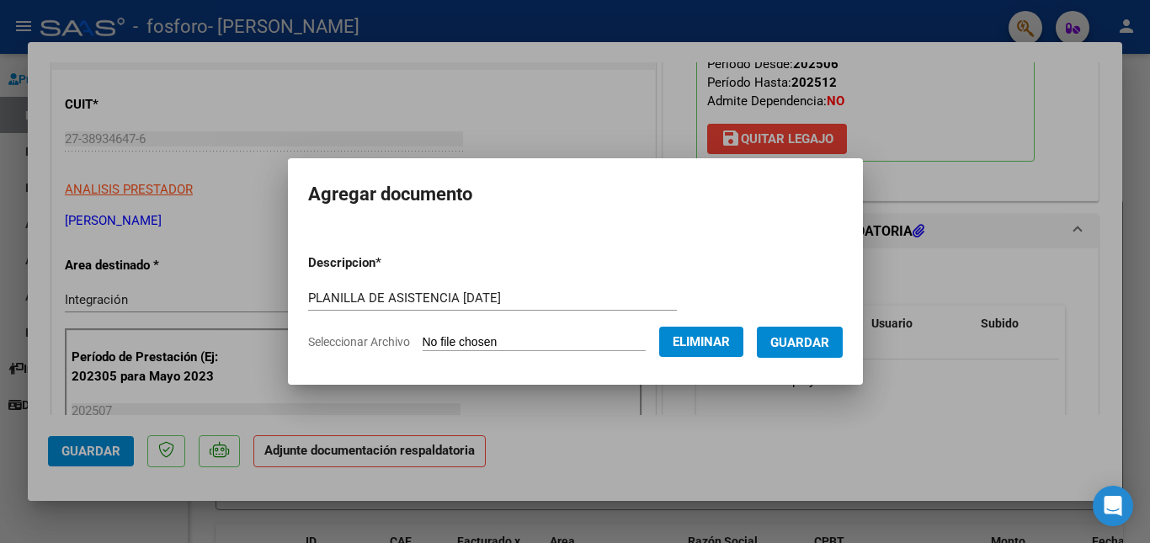
click at [809, 351] on button "Guardar" at bounding box center [800, 342] width 86 height 31
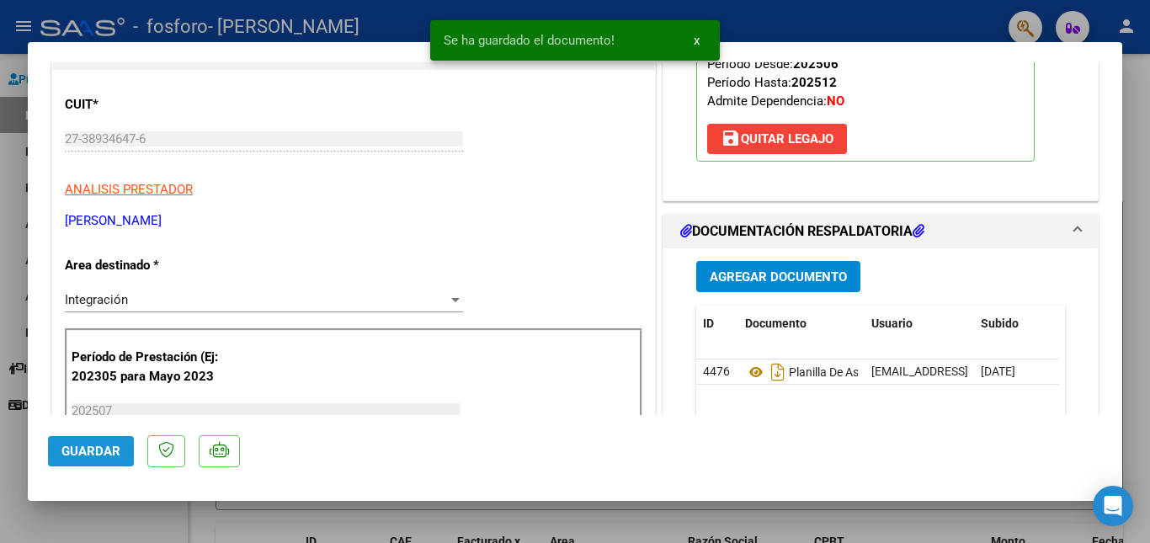
click at [89, 454] on span "Guardar" at bounding box center [90, 451] width 59 height 15
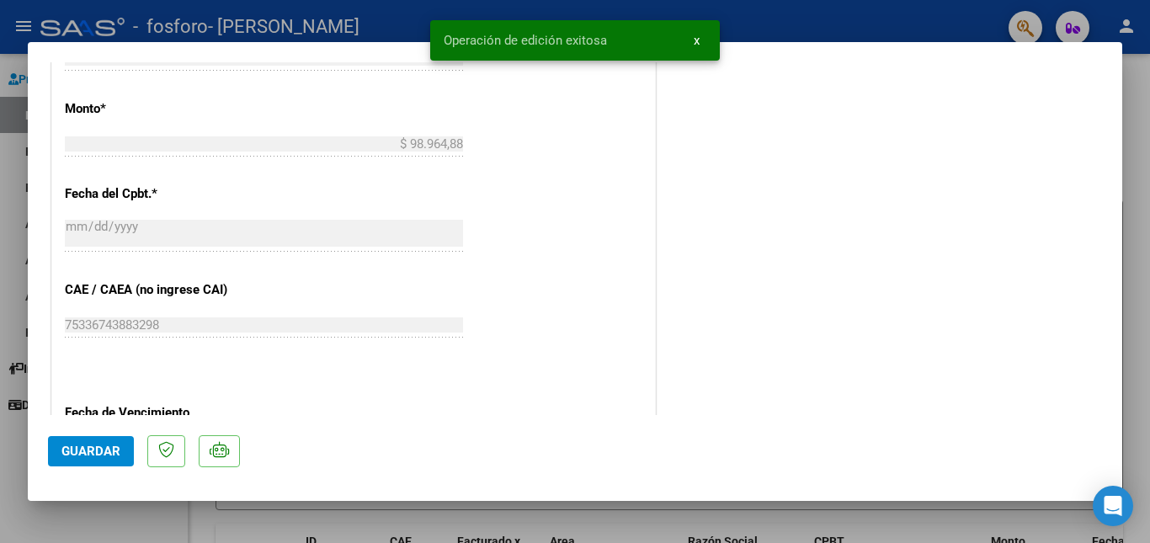
scroll to position [1154, 0]
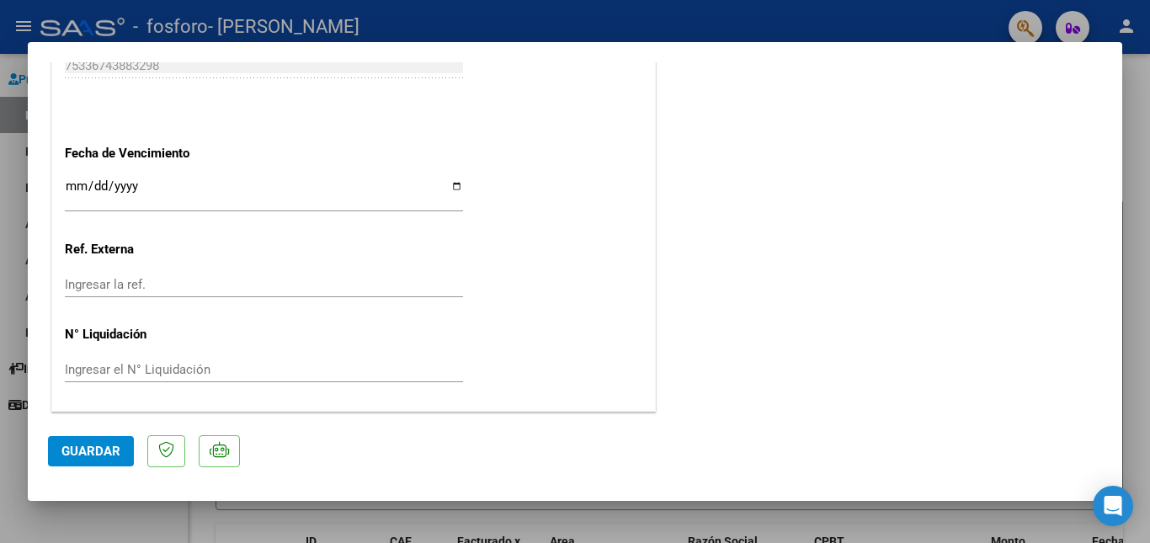
click at [0, 108] on div at bounding box center [575, 271] width 1150 height 543
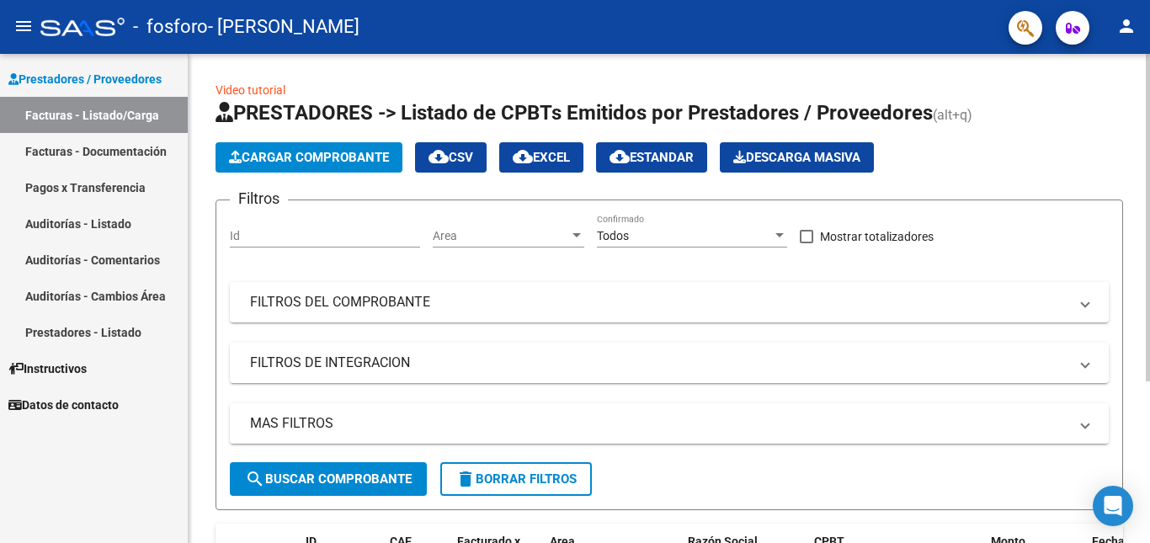
scroll to position [242, 0]
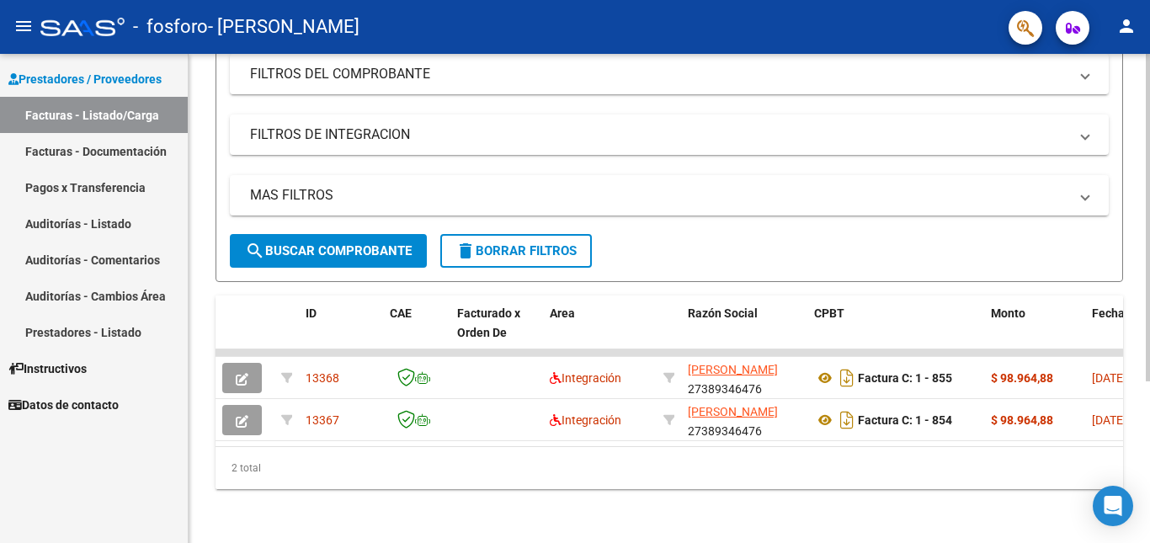
click at [1149, 457] on div at bounding box center [1148, 298] width 4 height 489
